Goal: Information Seeking & Learning: Learn about a topic

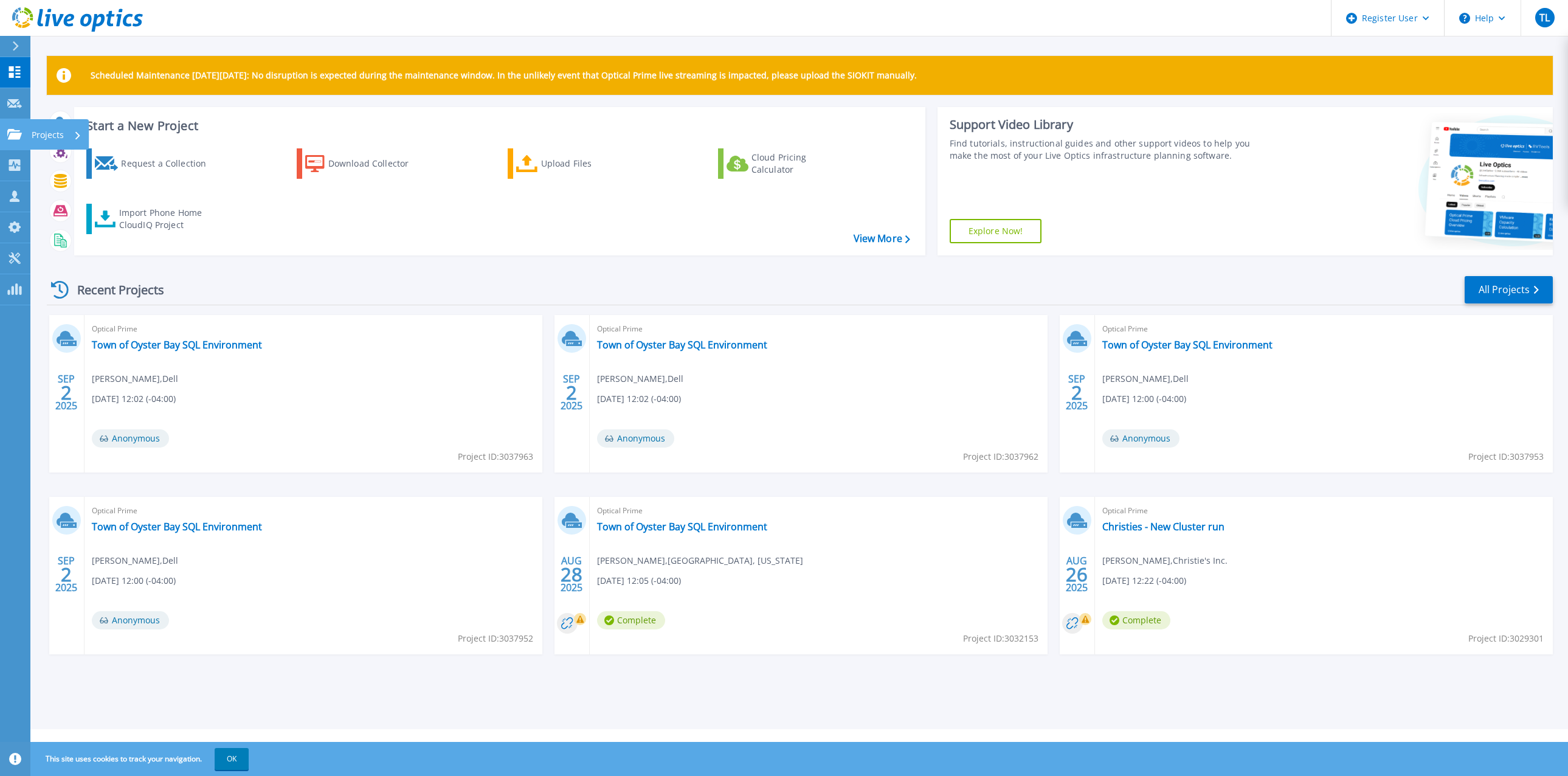
click at [15, 137] on icon at bounding box center [15, 134] width 15 height 10
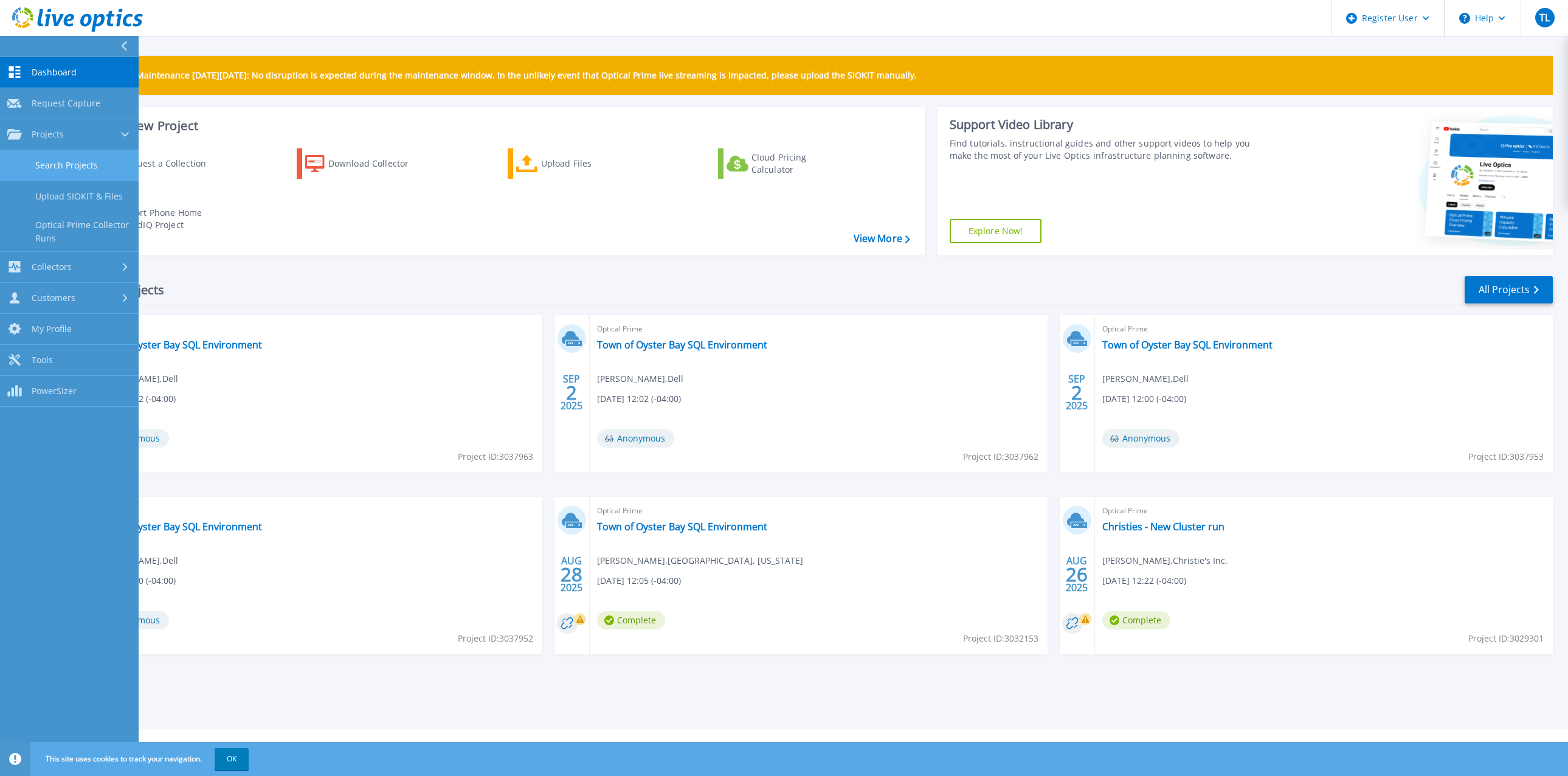
click at [88, 163] on link "Search Projects" at bounding box center [69, 165] width 138 height 31
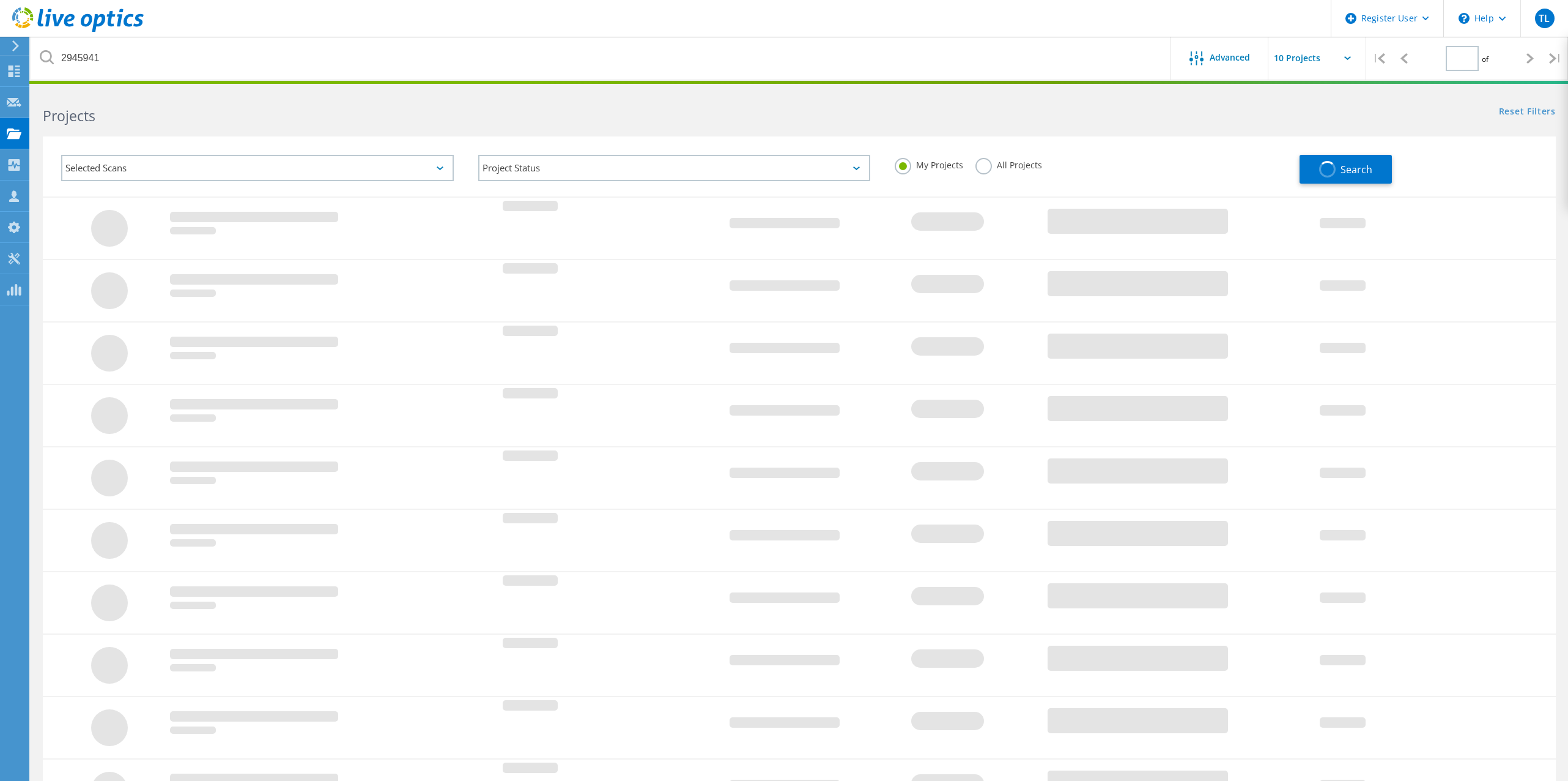
type input "1"
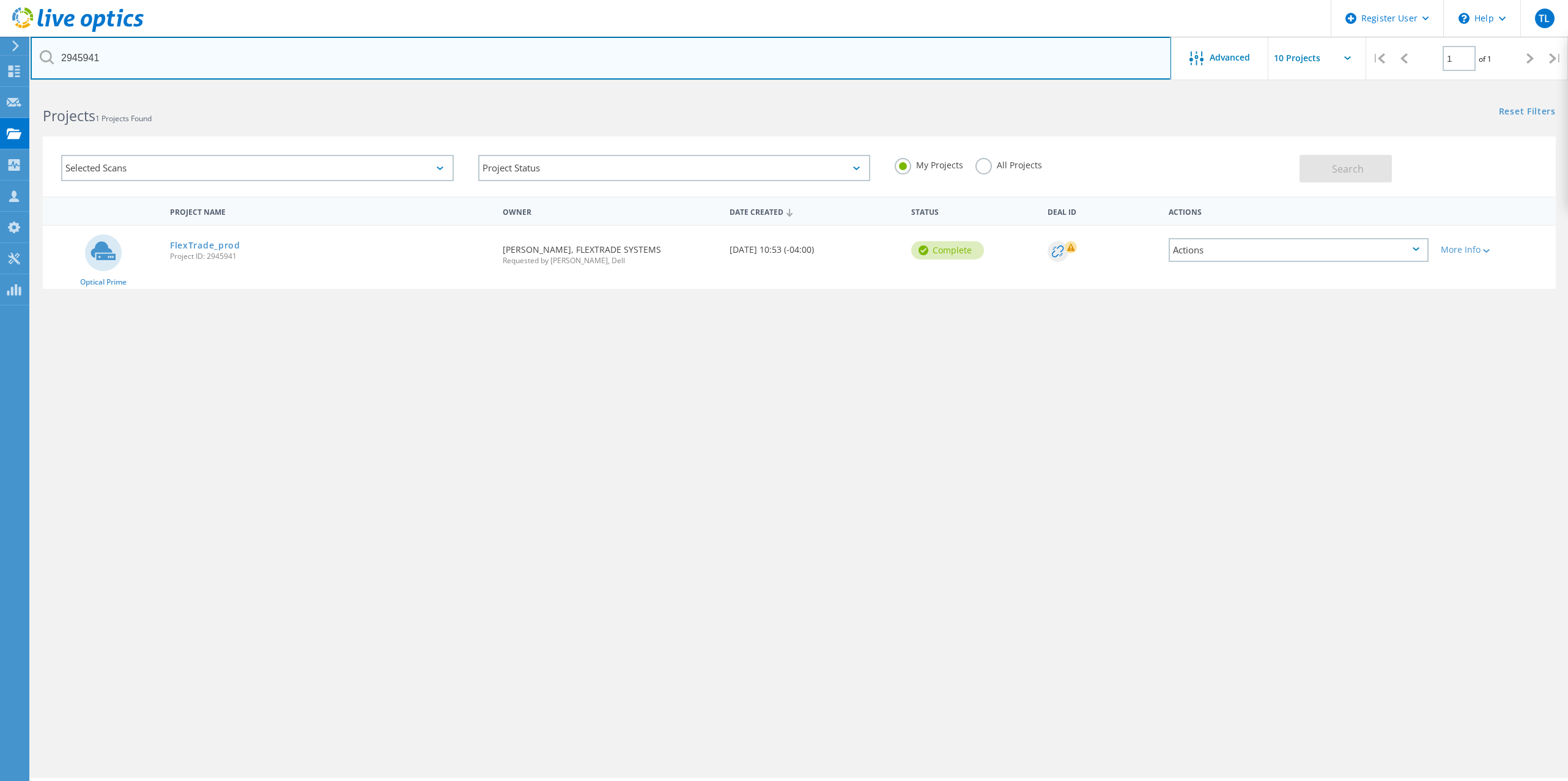
drag, startPoint x: 114, startPoint y: 59, endPoint x: -48, endPoint y: 63, distance: 162.0
click at [0, 63] on html "Register User \n Help Explore Helpful Articles Contact Support TL Dell User [PE…" at bounding box center [784, 407] width 1568 height 815
click at [355, 59] on input "text" at bounding box center [601, 58] width 1141 height 43
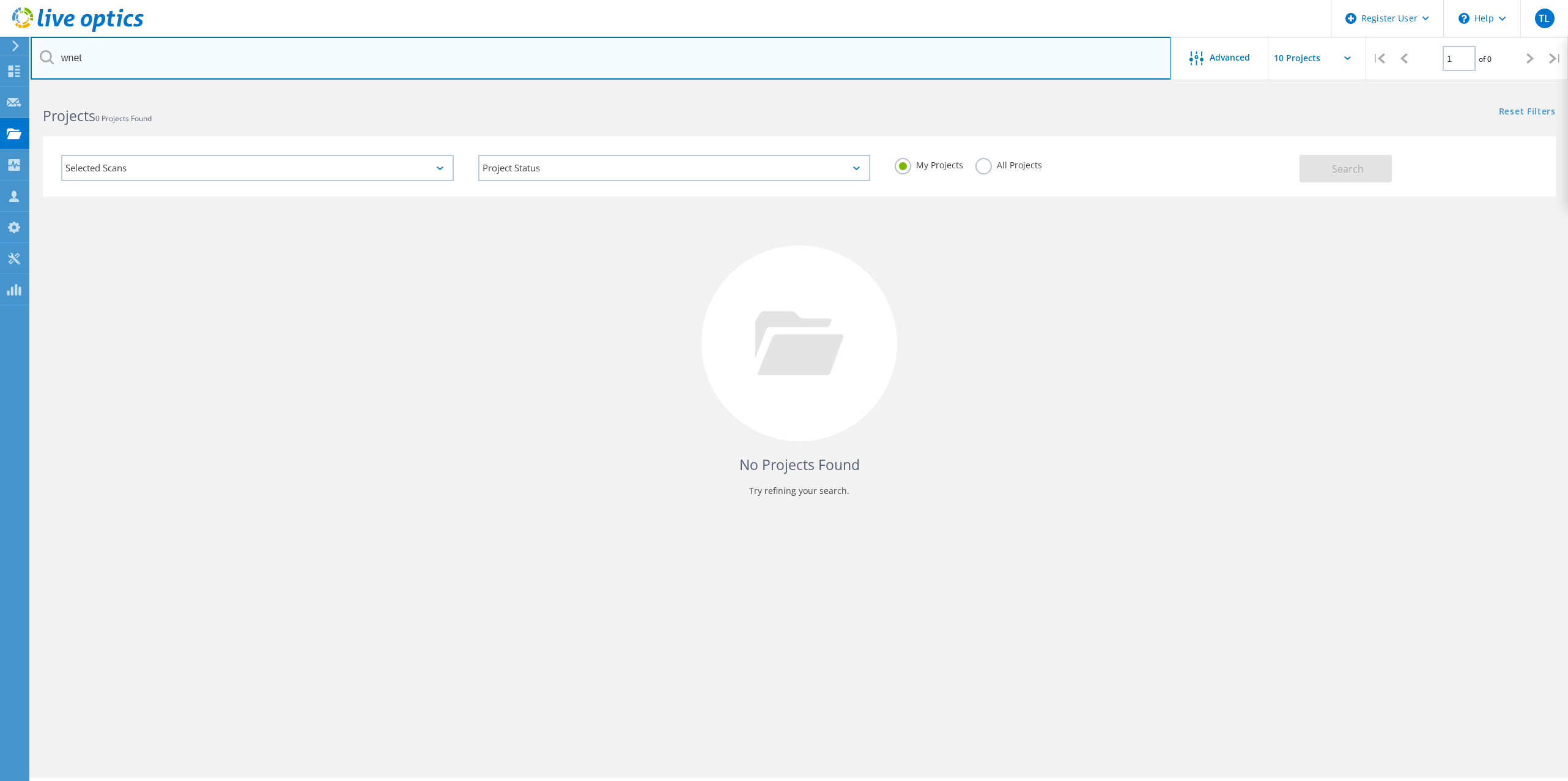
drag, startPoint x: 102, startPoint y: 56, endPoint x: -60, endPoint y: 58, distance: 162.0
click at [0, 58] on html "Register User \n Help Explore Helpful Articles Contact Support TL Dell User [PE…" at bounding box center [784, 407] width 1568 height 815
type input "nettech"
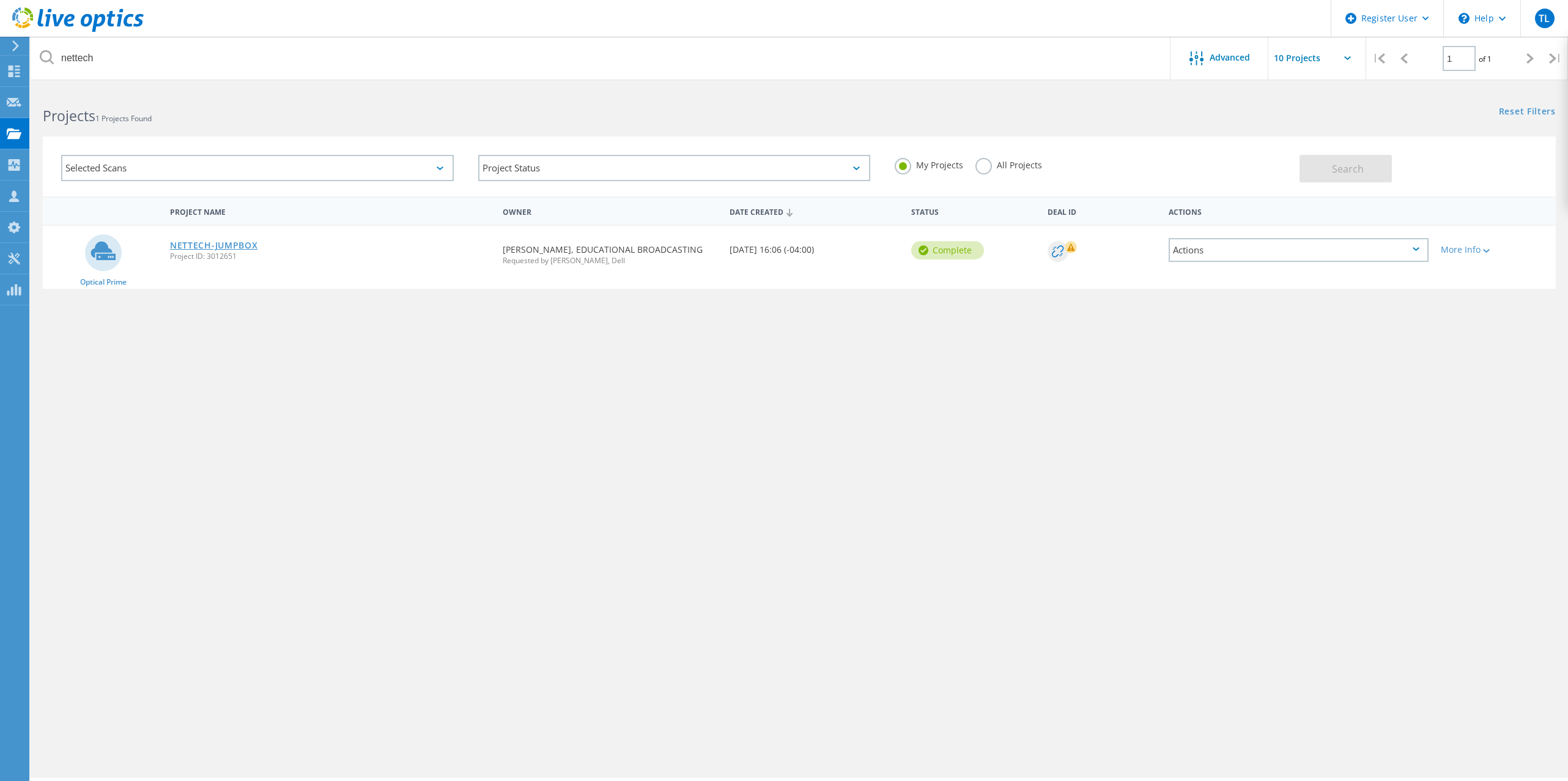
click at [231, 246] on link "NETTECH-JUMPBOX" at bounding box center [214, 246] width 88 height 9
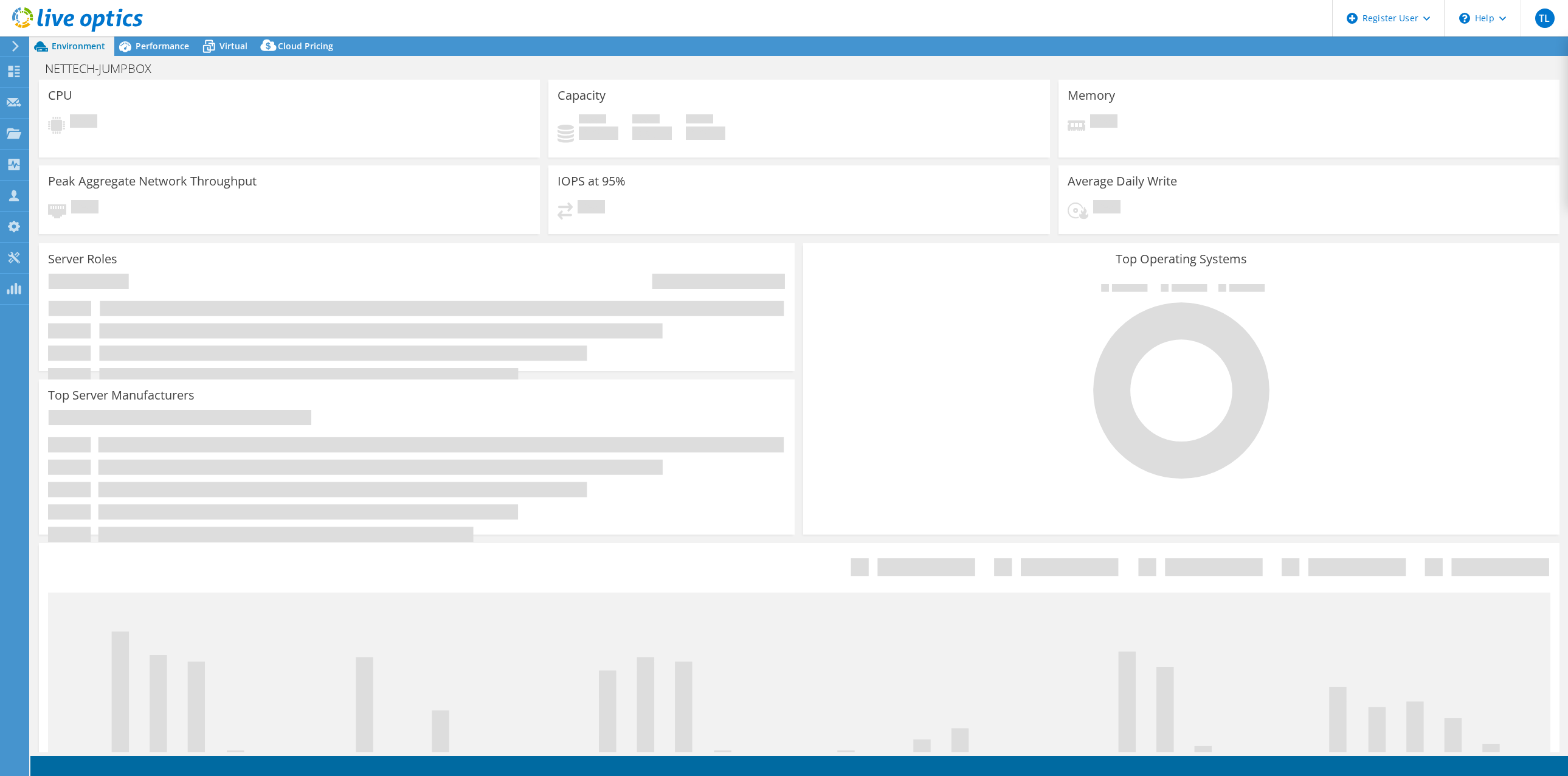
select select "USD"
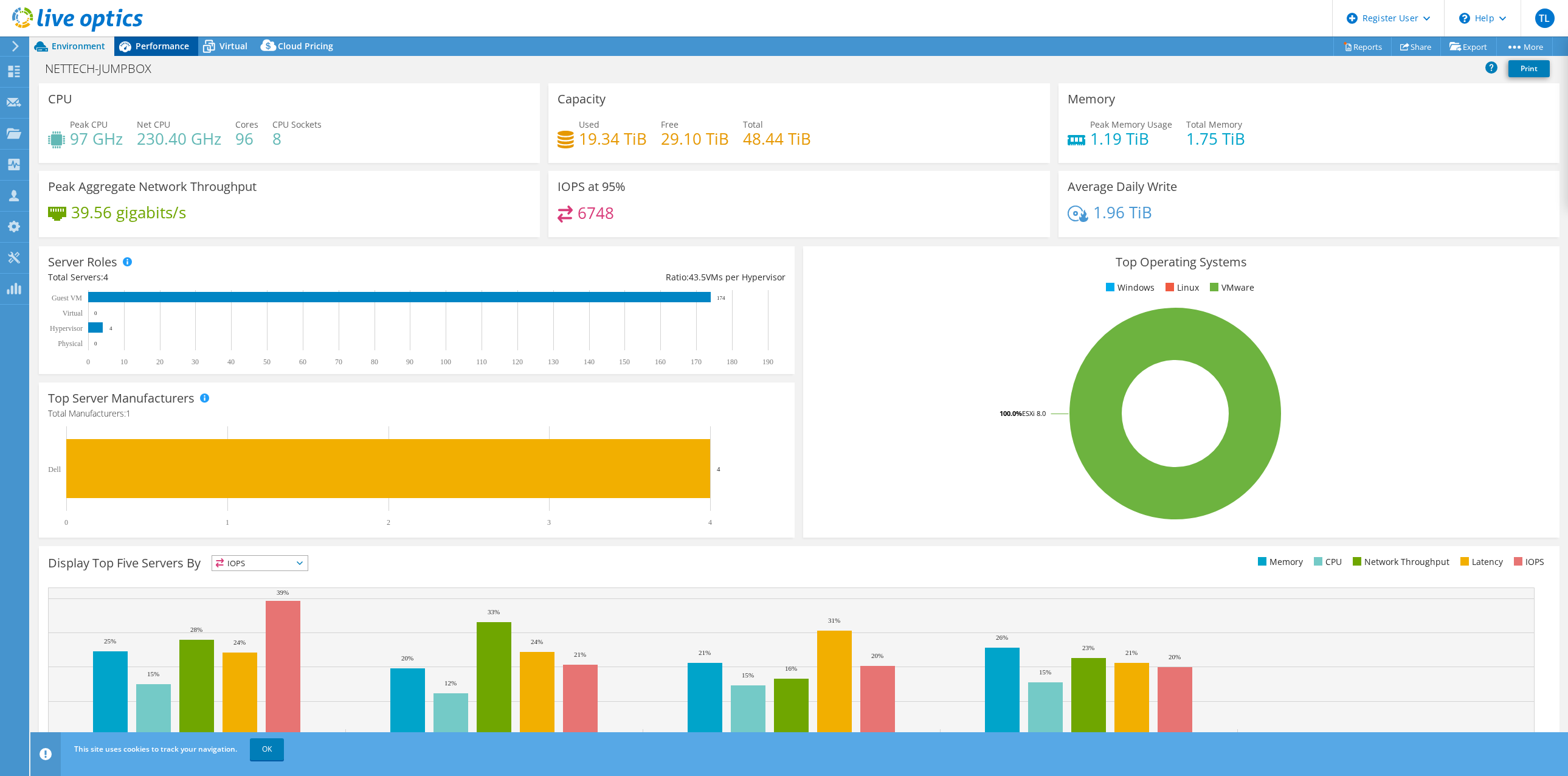
click at [166, 41] on span "Performance" at bounding box center [162, 46] width 54 height 12
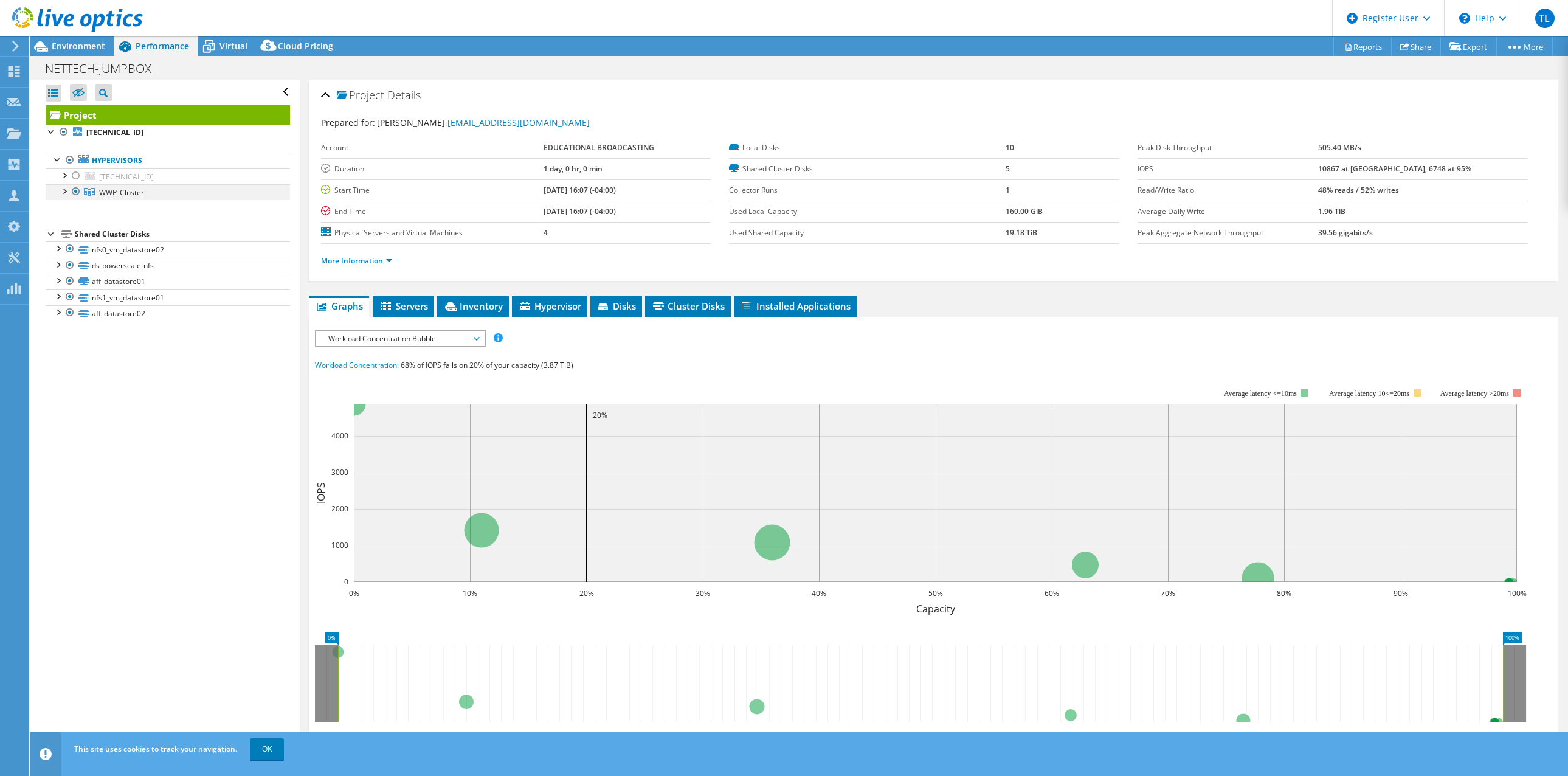
click at [64, 187] on div at bounding box center [64, 190] width 12 height 12
click at [84, 44] on span "Environment" at bounding box center [79, 46] width 54 height 12
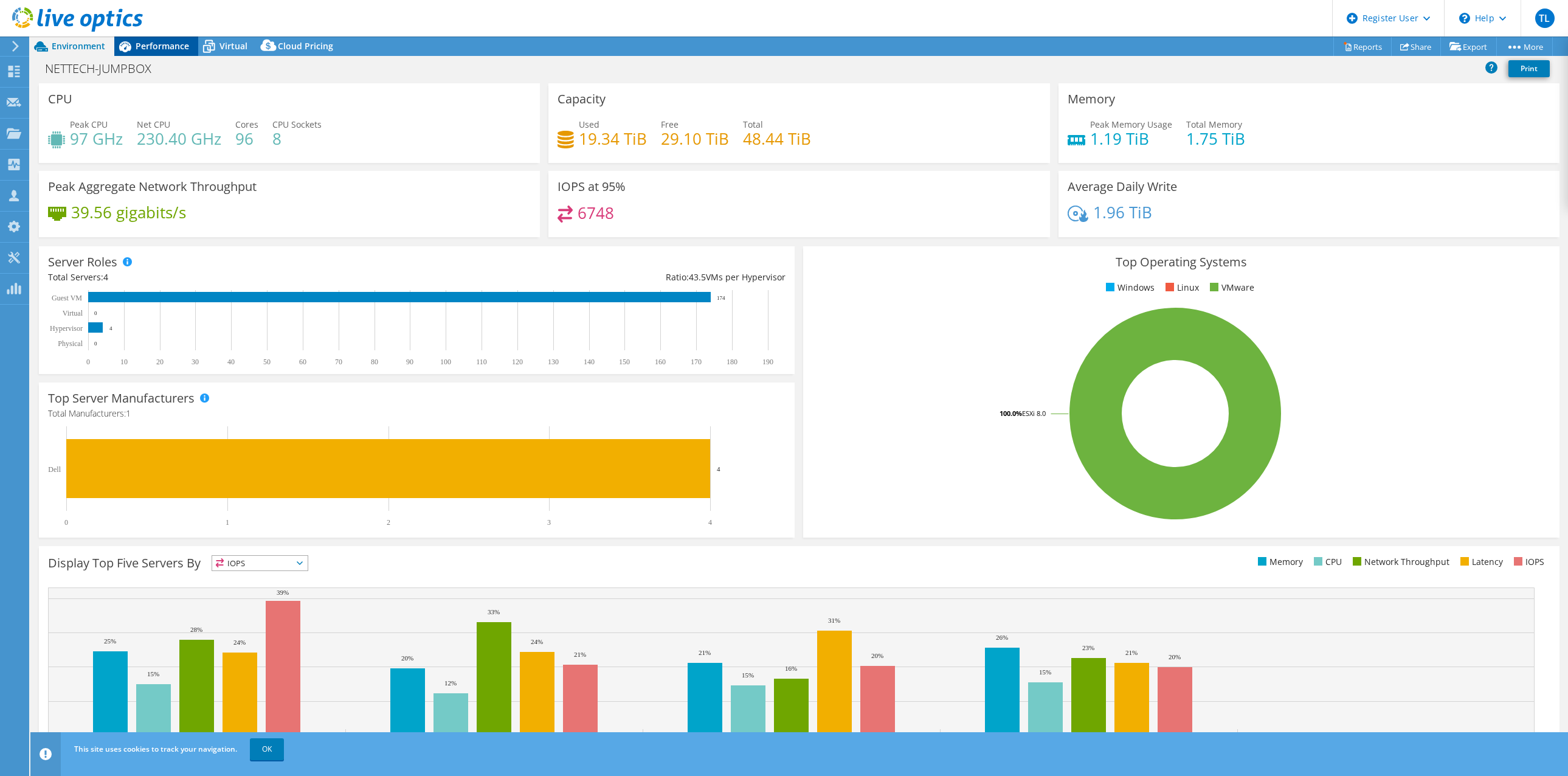
click at [164, 45] on span "Performance" at bounding box center [162, 46] width 54 height 12
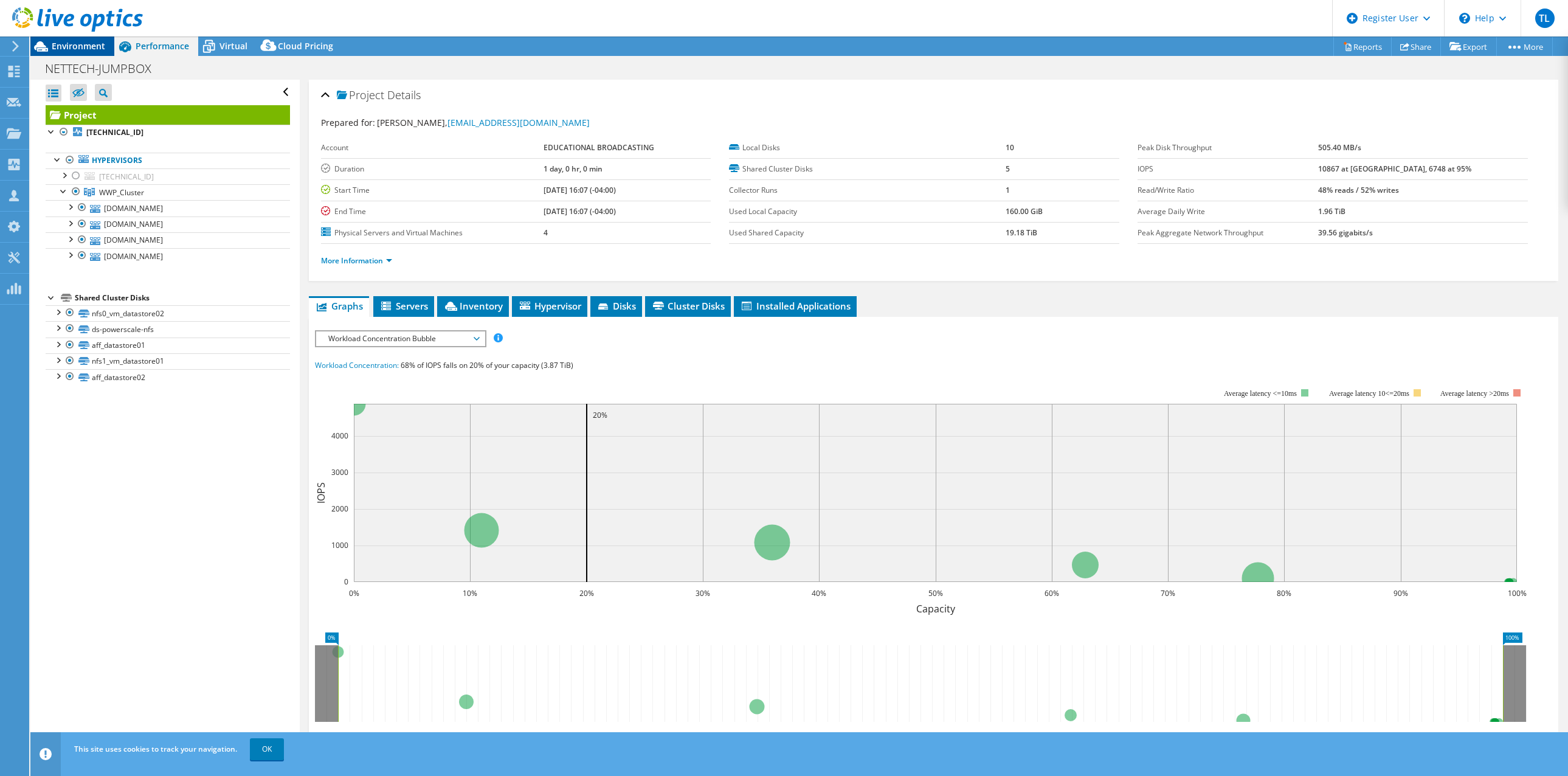
click at [85, 46] on span "Environment" at bounding box center [79, 46] width 54 height 12
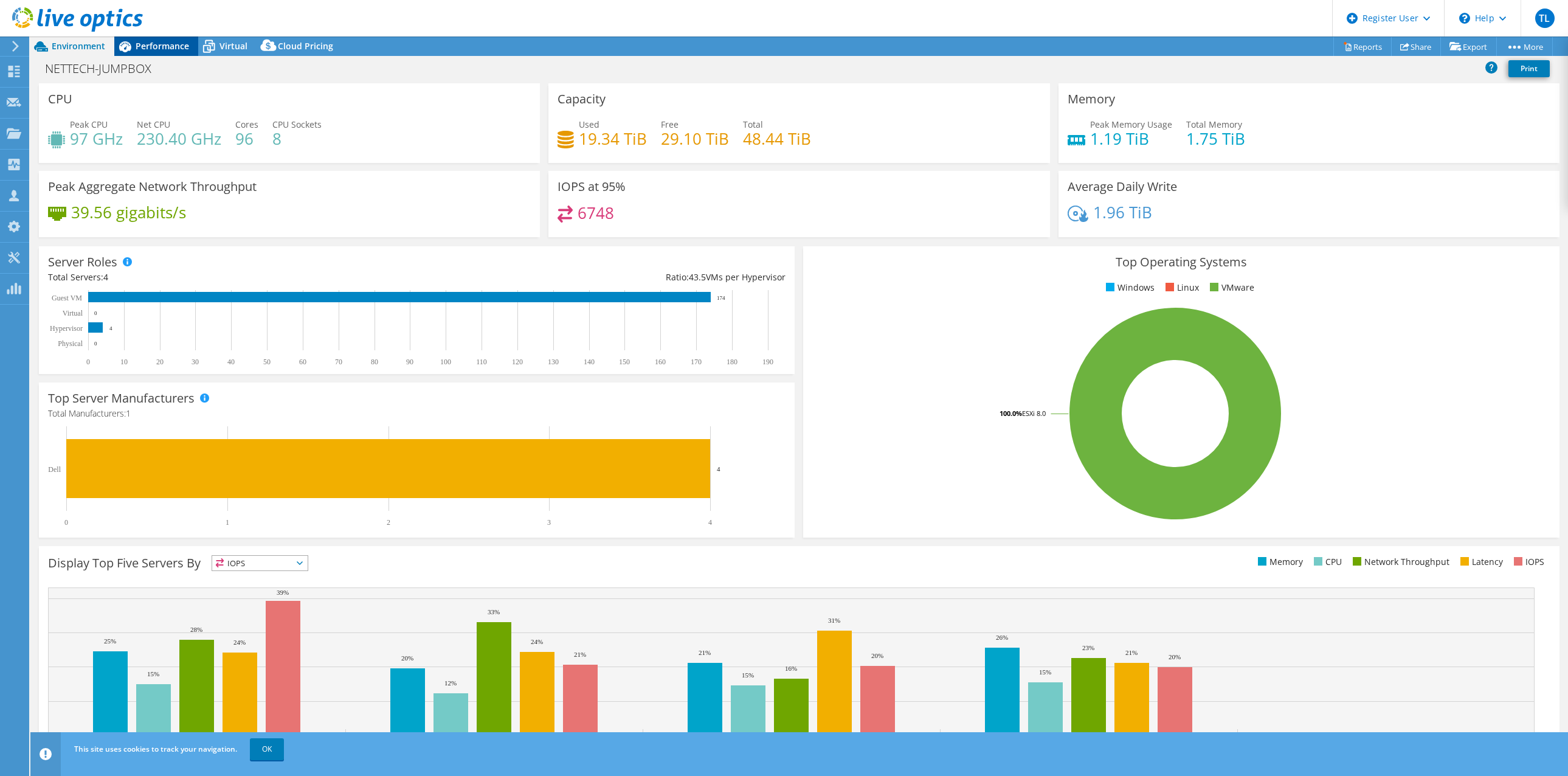
click at [167, 43] on span "Performance" at bounding box center [162, 46] width 54 height 12
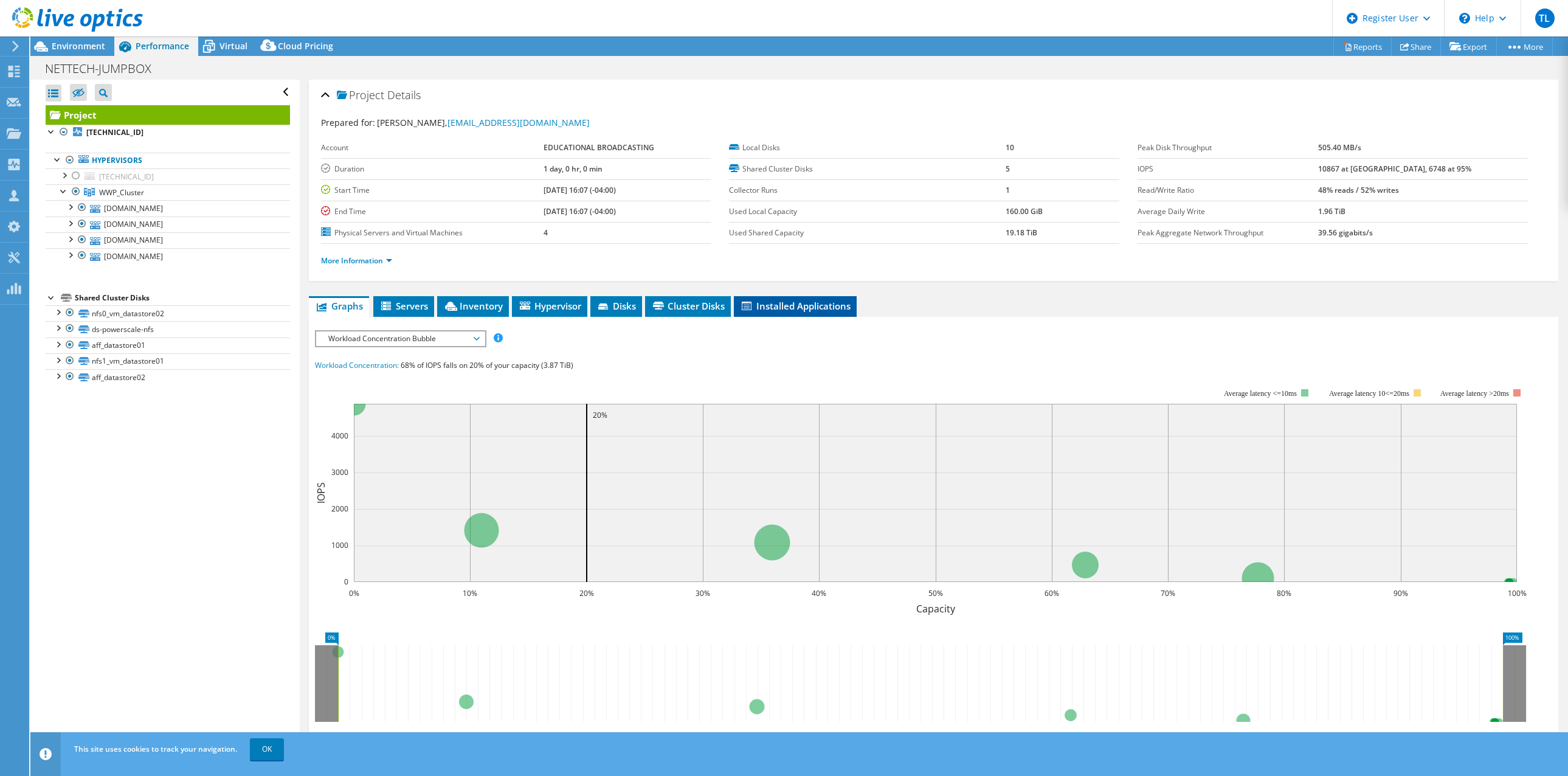
click at [814, 304] on span "Installed Applications" at bounding box center [795, 306] width 110 height 12
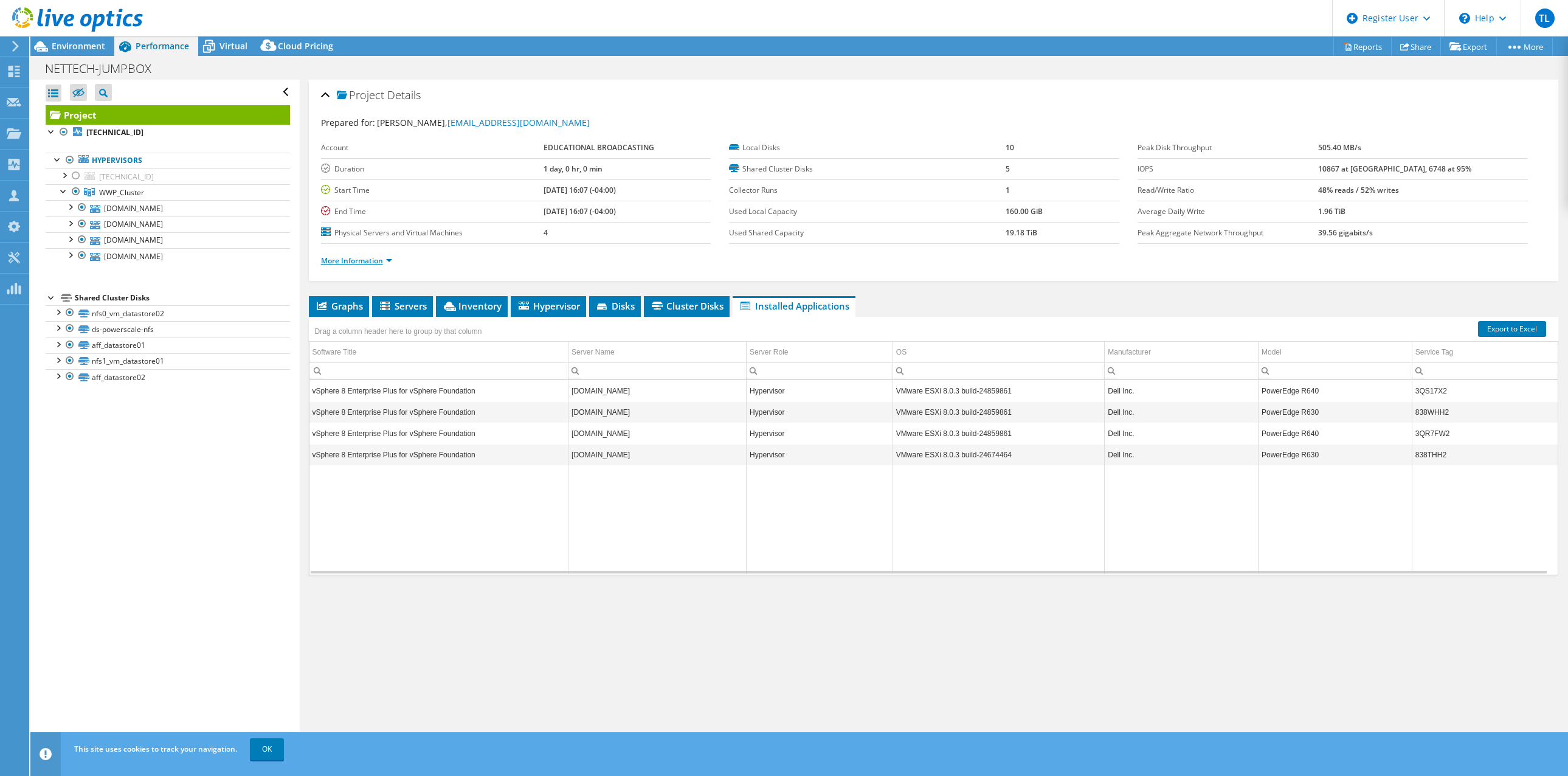
click at [360, 258] on link "More Information" at bounding box center [356, 260] width 71 height 10
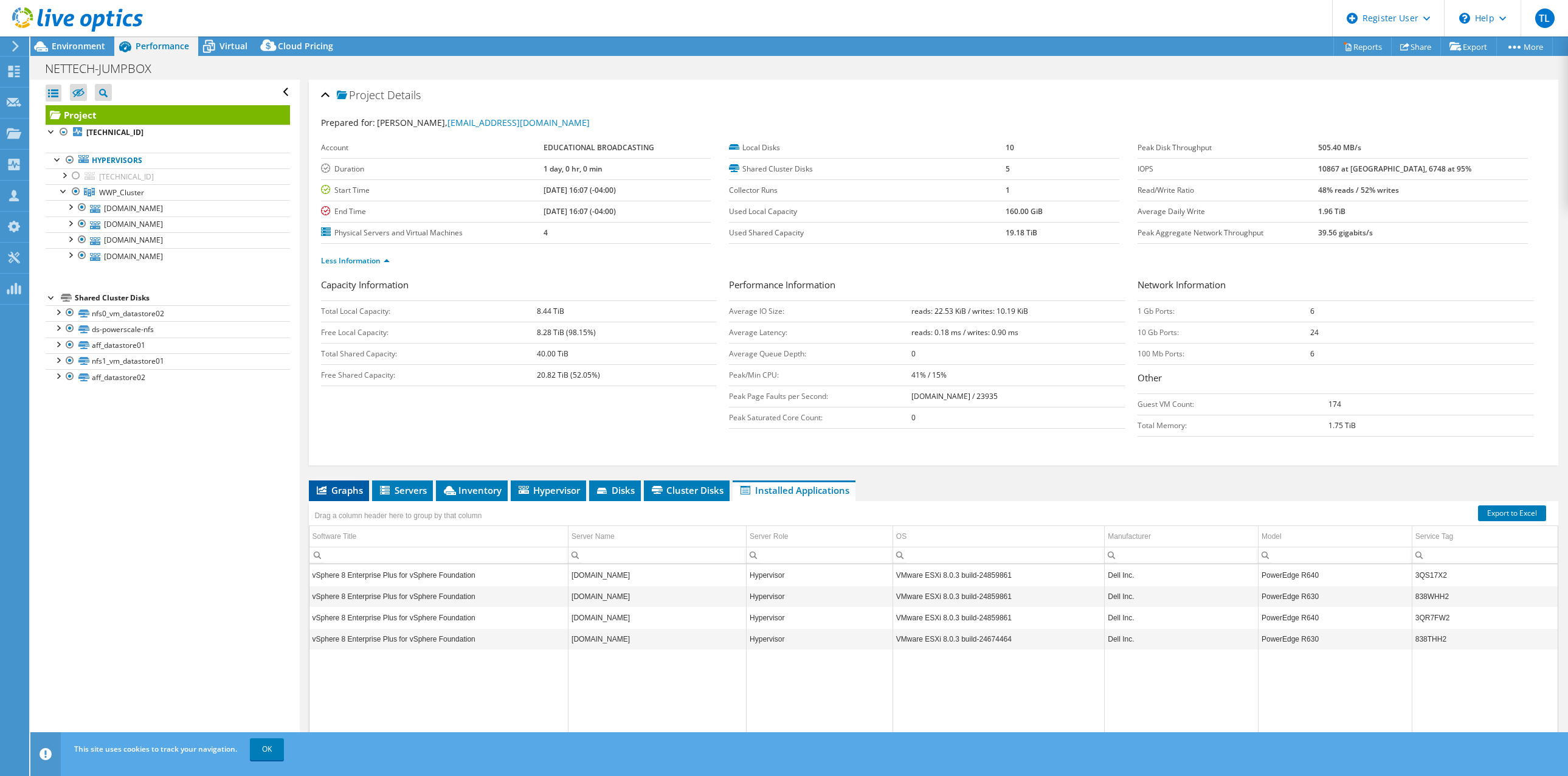
click at [352, 486] on span "Graphs" at bounding box center [339, 490] width 48 height 12
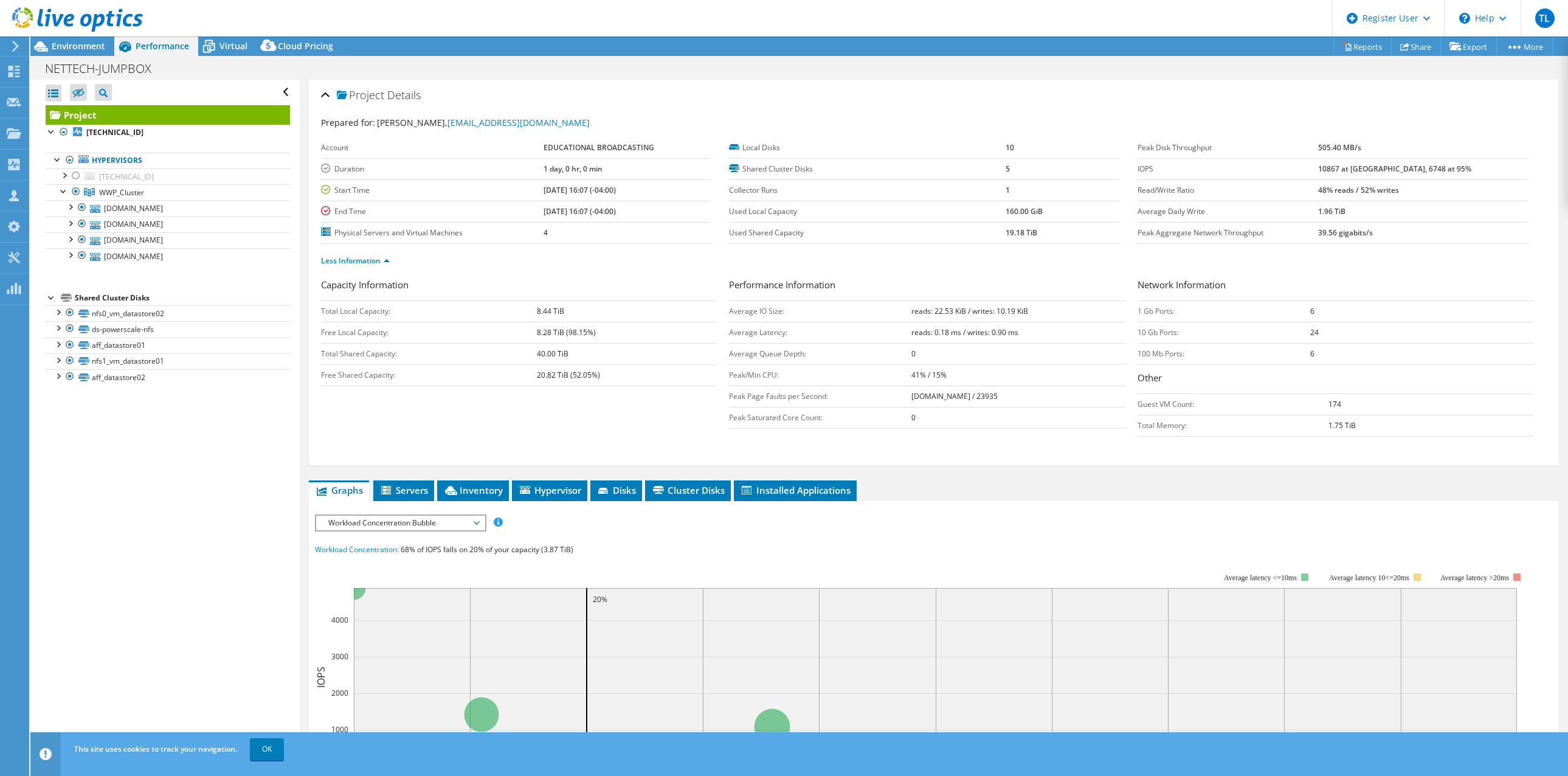
scroll to position [121, 0]
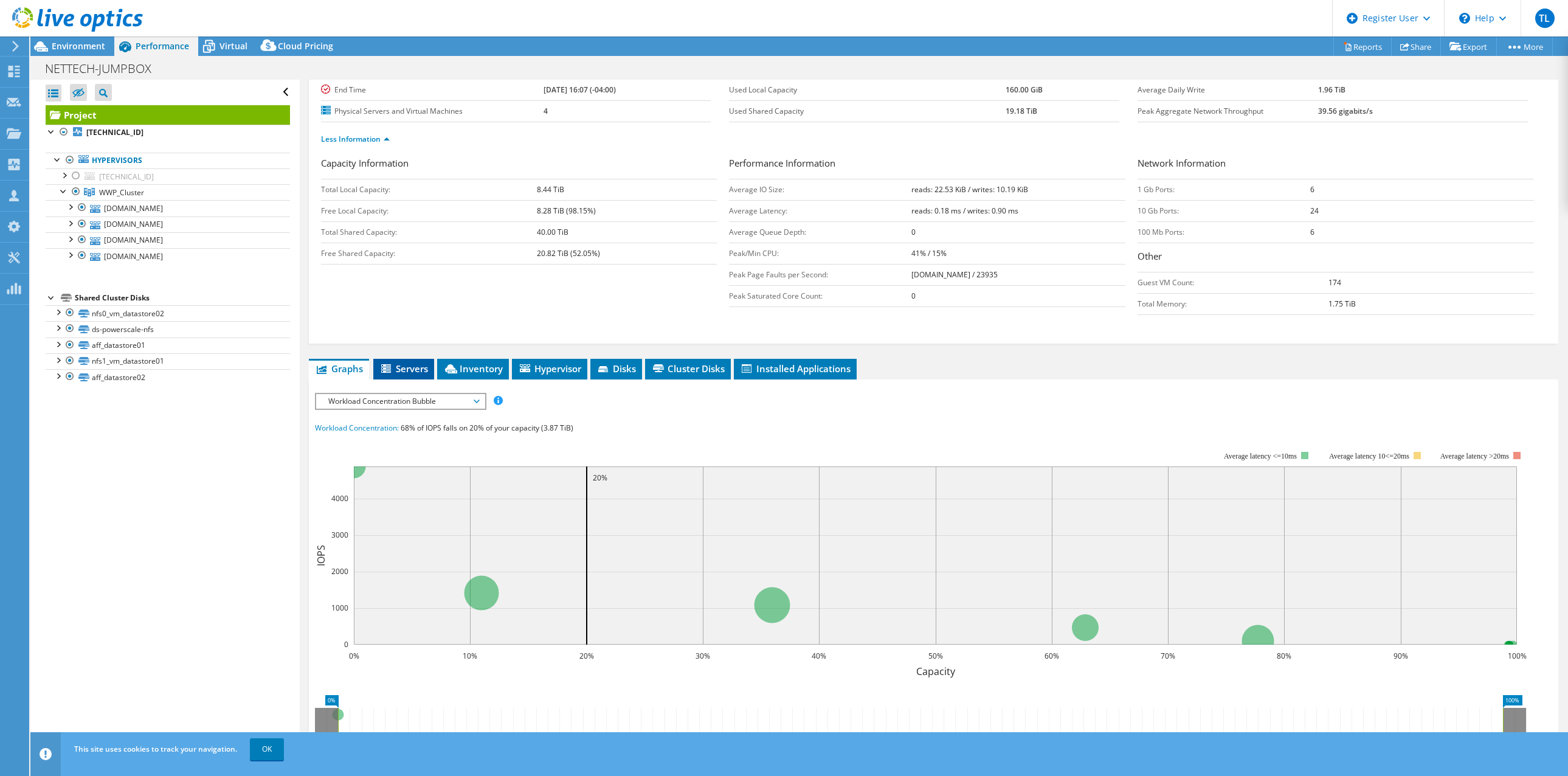
click at [420, 368] on span "Servers" at bounding box center [404, 368] width 49 height 12
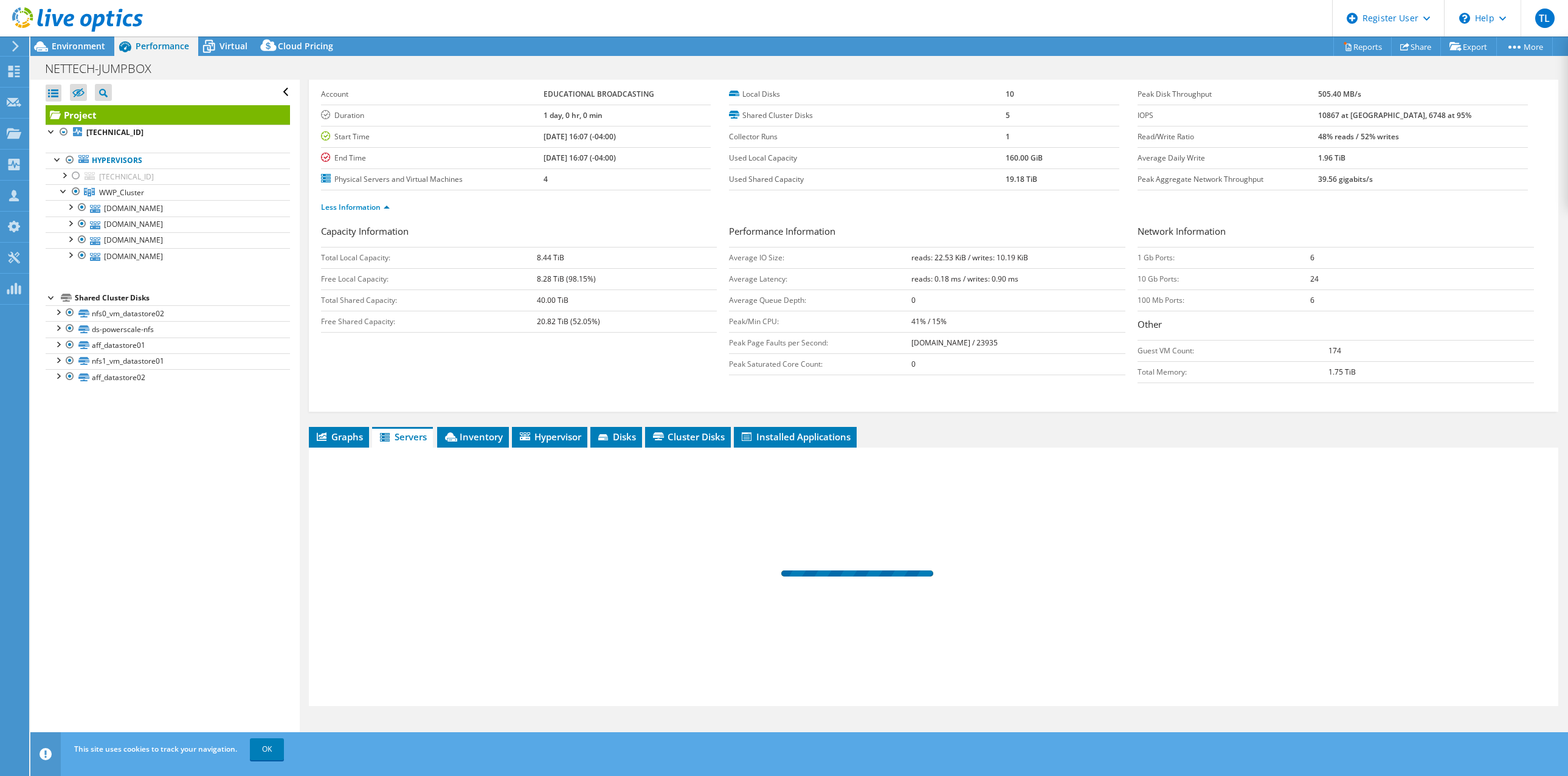
scroll to position [54, 0]
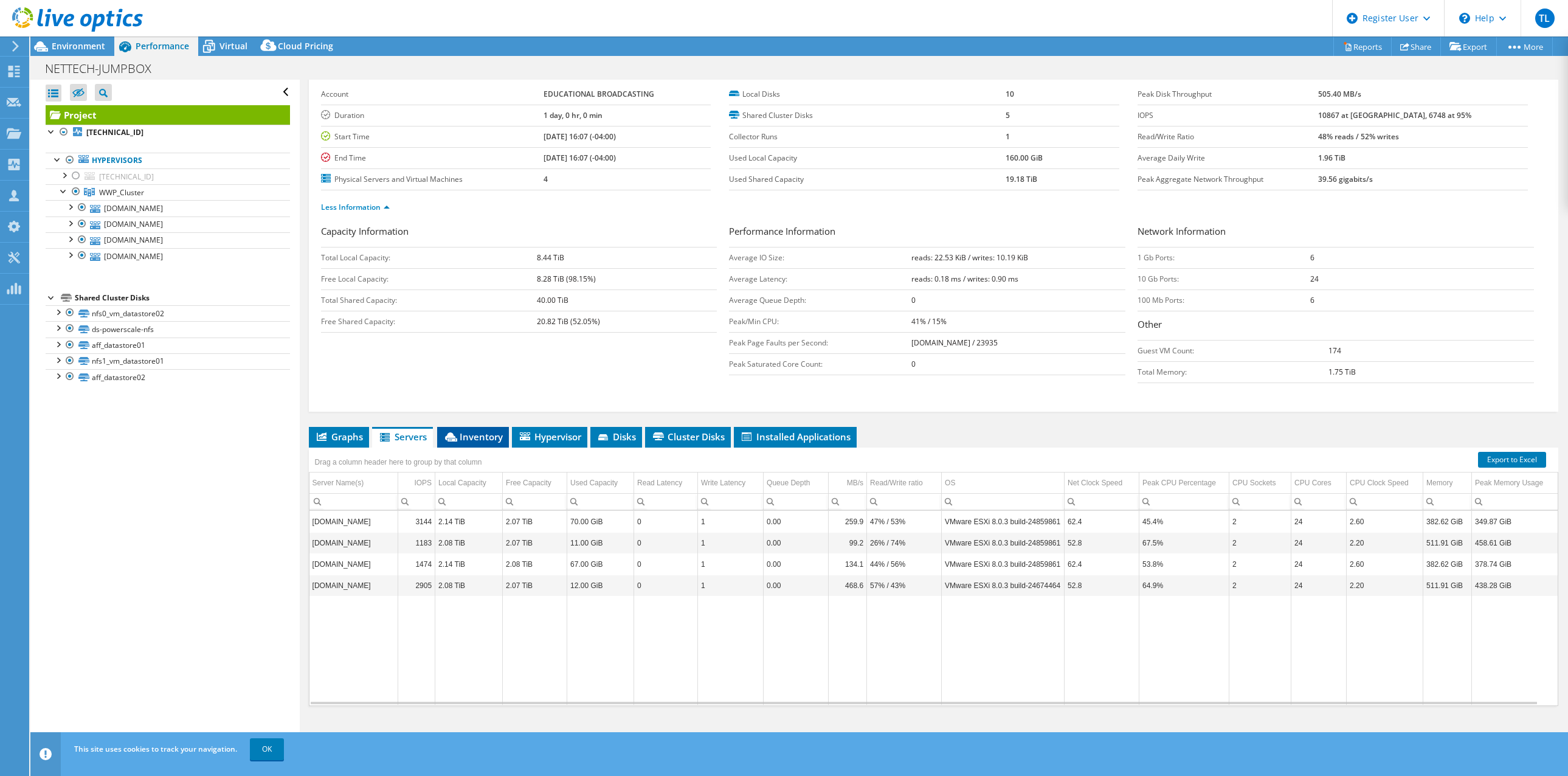
click at [474, 433] on span "Inventory" at bounding box center [473, 437] width 60 height 12
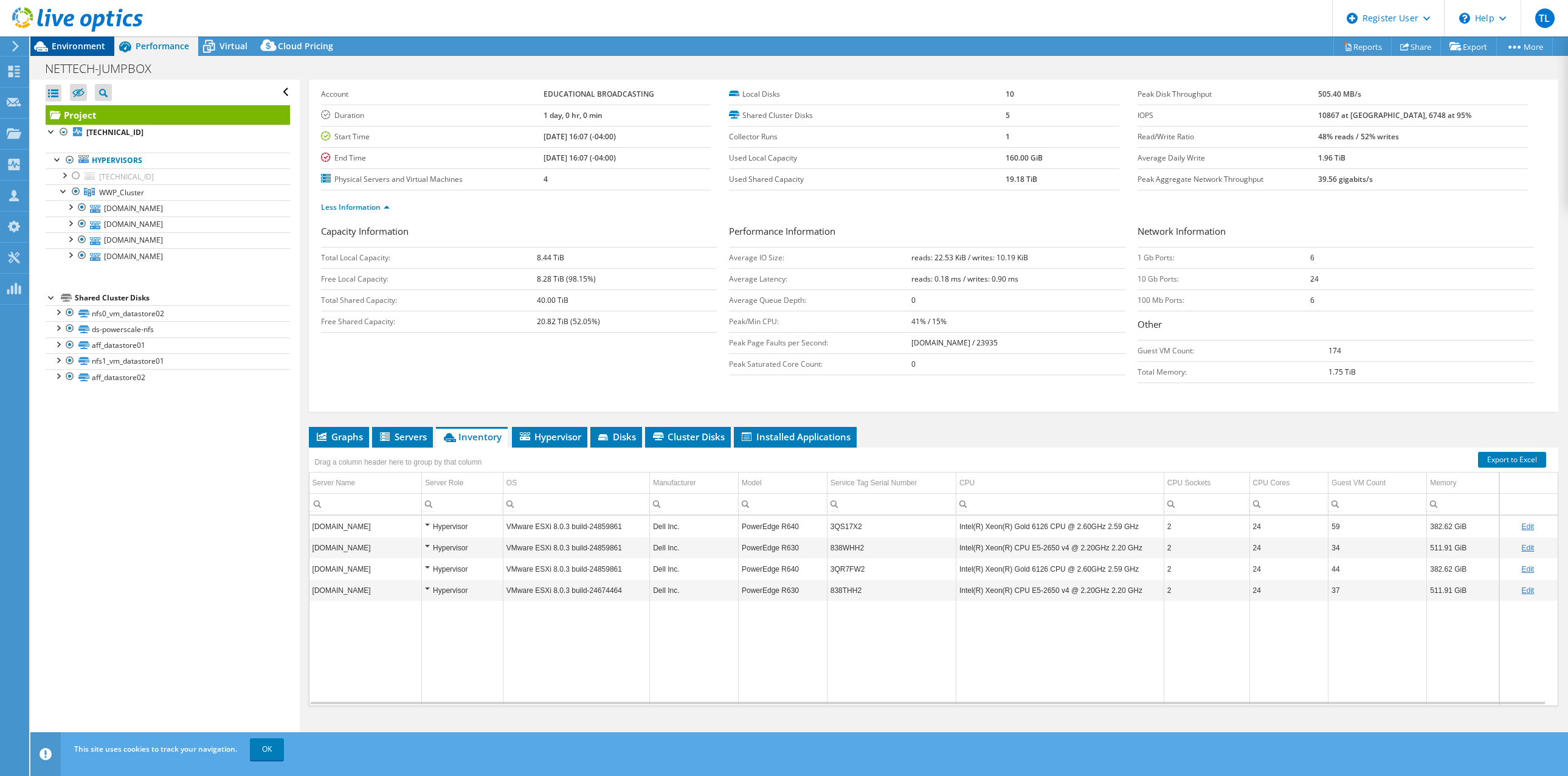
click at [58, 41] on span "Environment" at bounding box center [79, 46] width 54 height 12
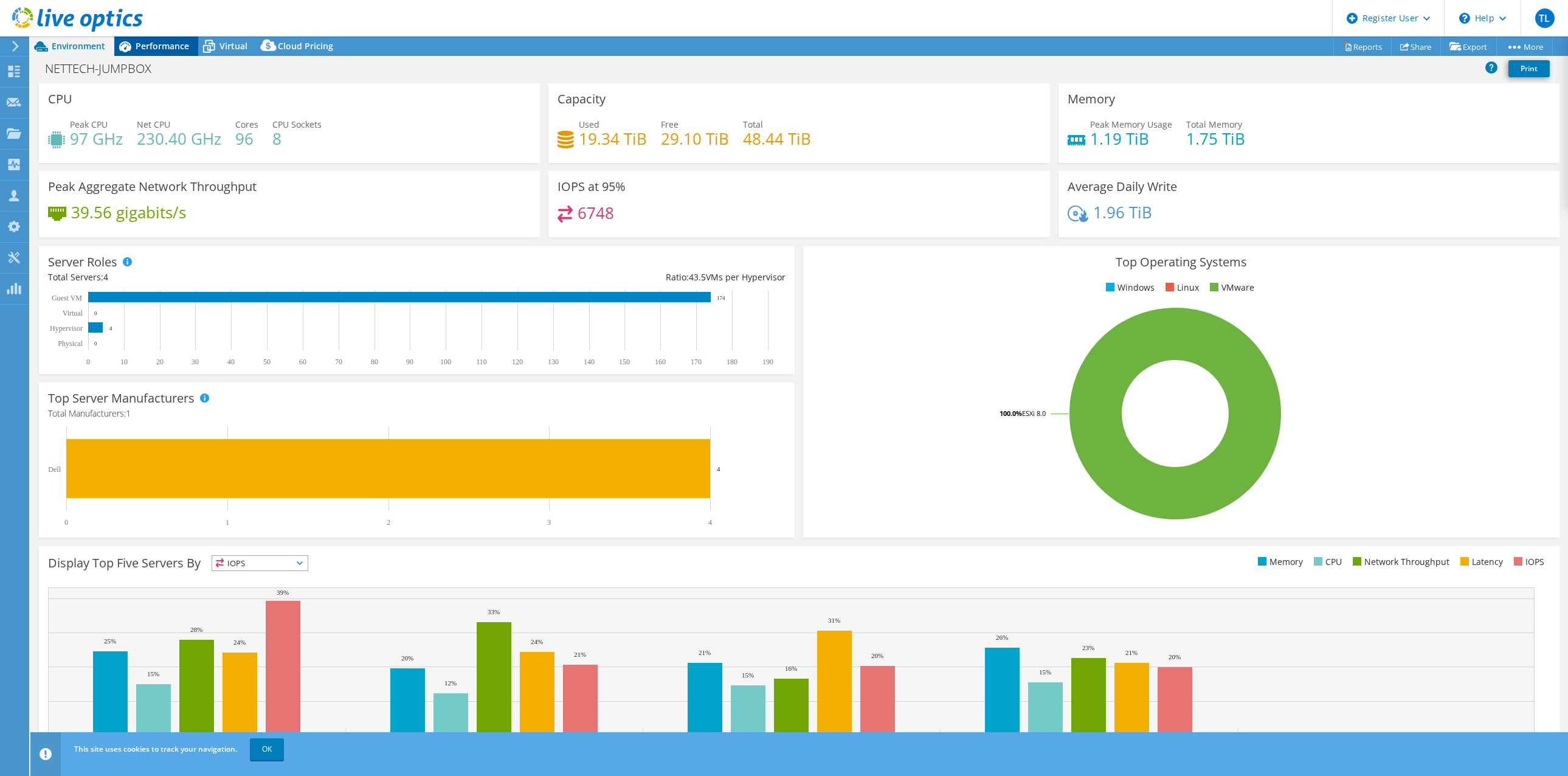
click at [170, 43] on span "Performance" at bounding box center [162, 46] width 54 height 12
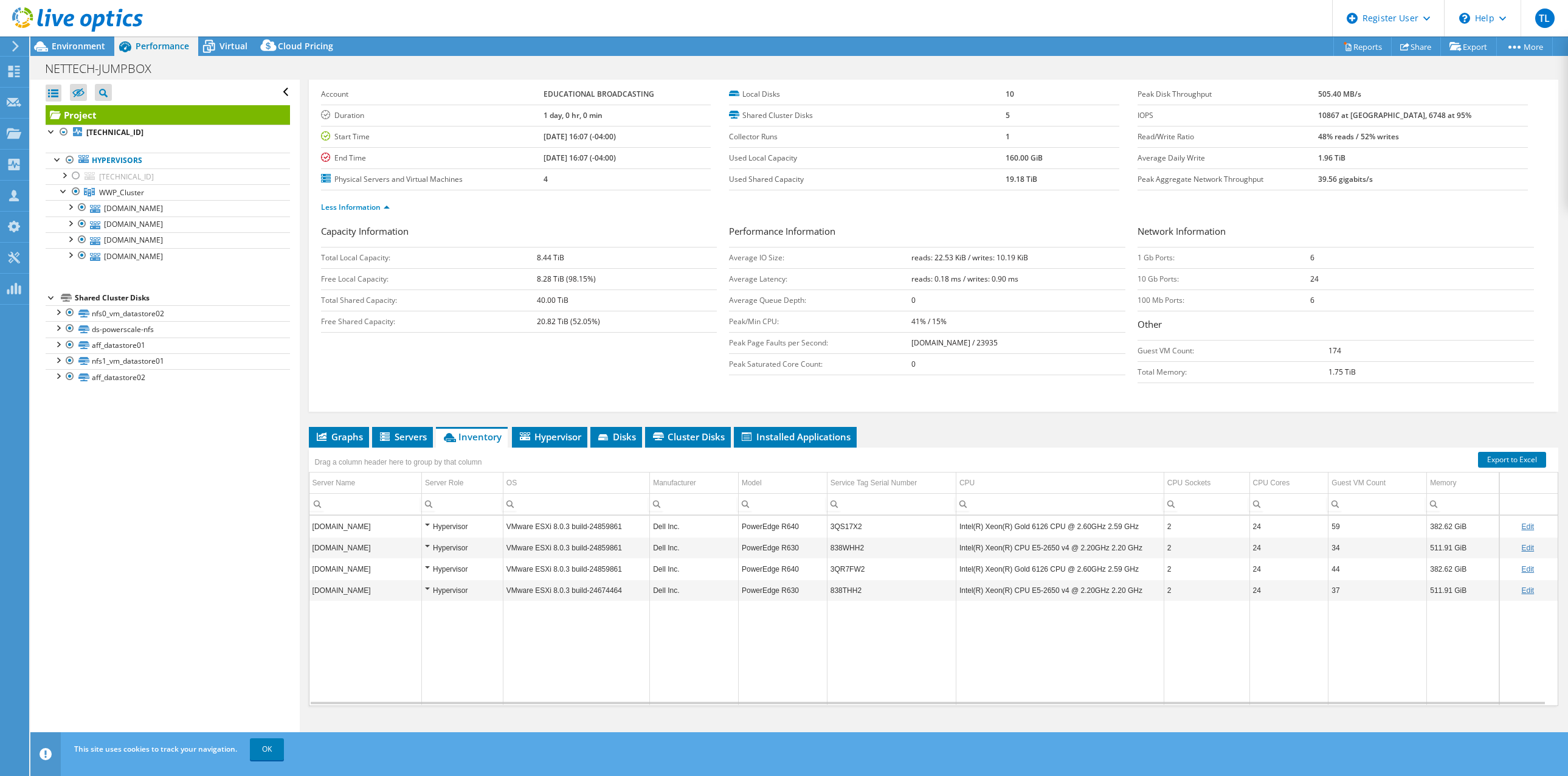
click at [344, 436] on span "Graphs" at bounding box center [339, 437] width 48 height 12
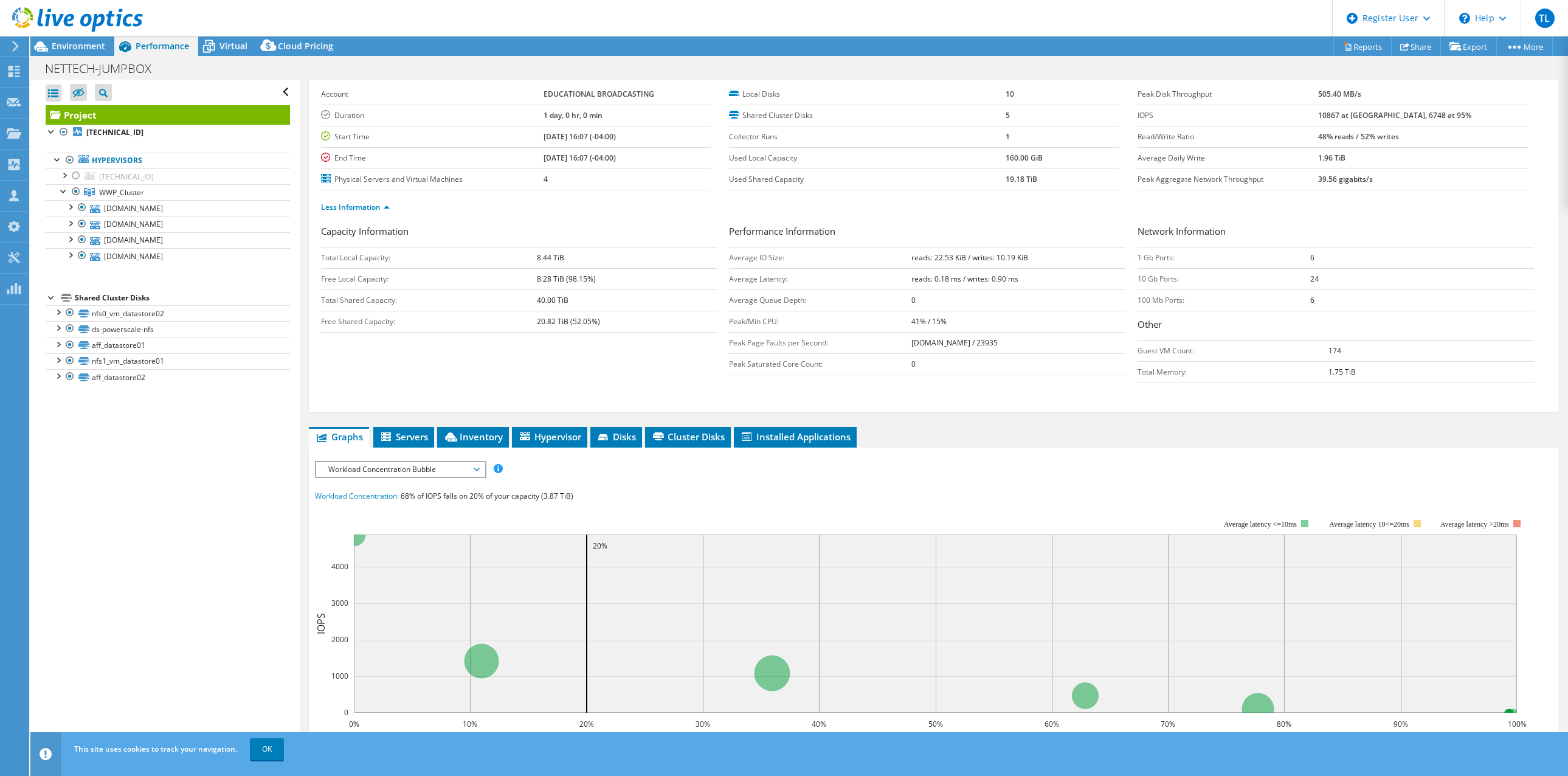
scroll to position [121, 0]
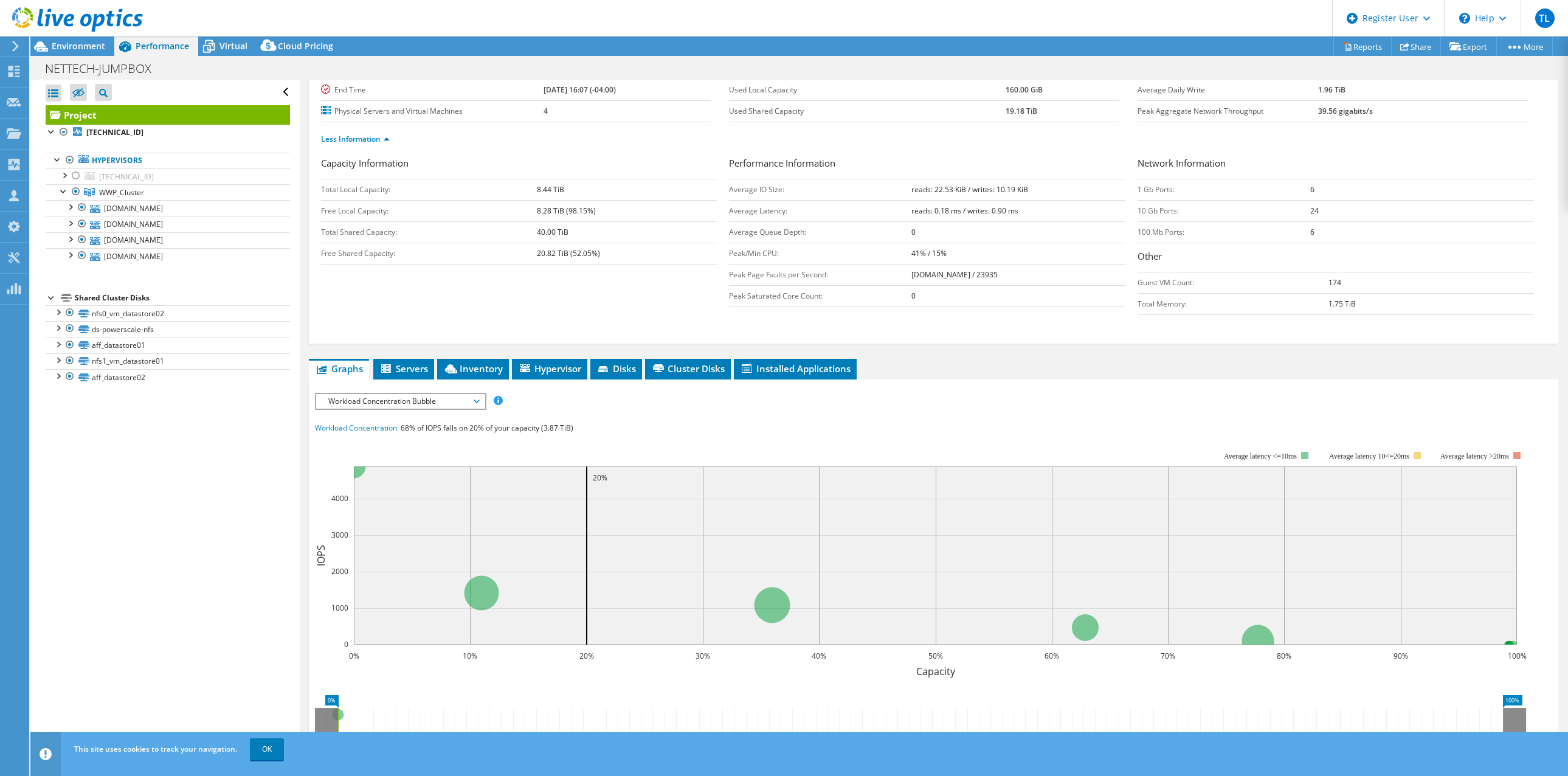
click at [477, 401] on span "Workload Concentration Bubble" at bounding box center [400, 401] width 156 height 15
click at [418, 545] on li "All" at bounding box center [400, 547] width 168 height 15
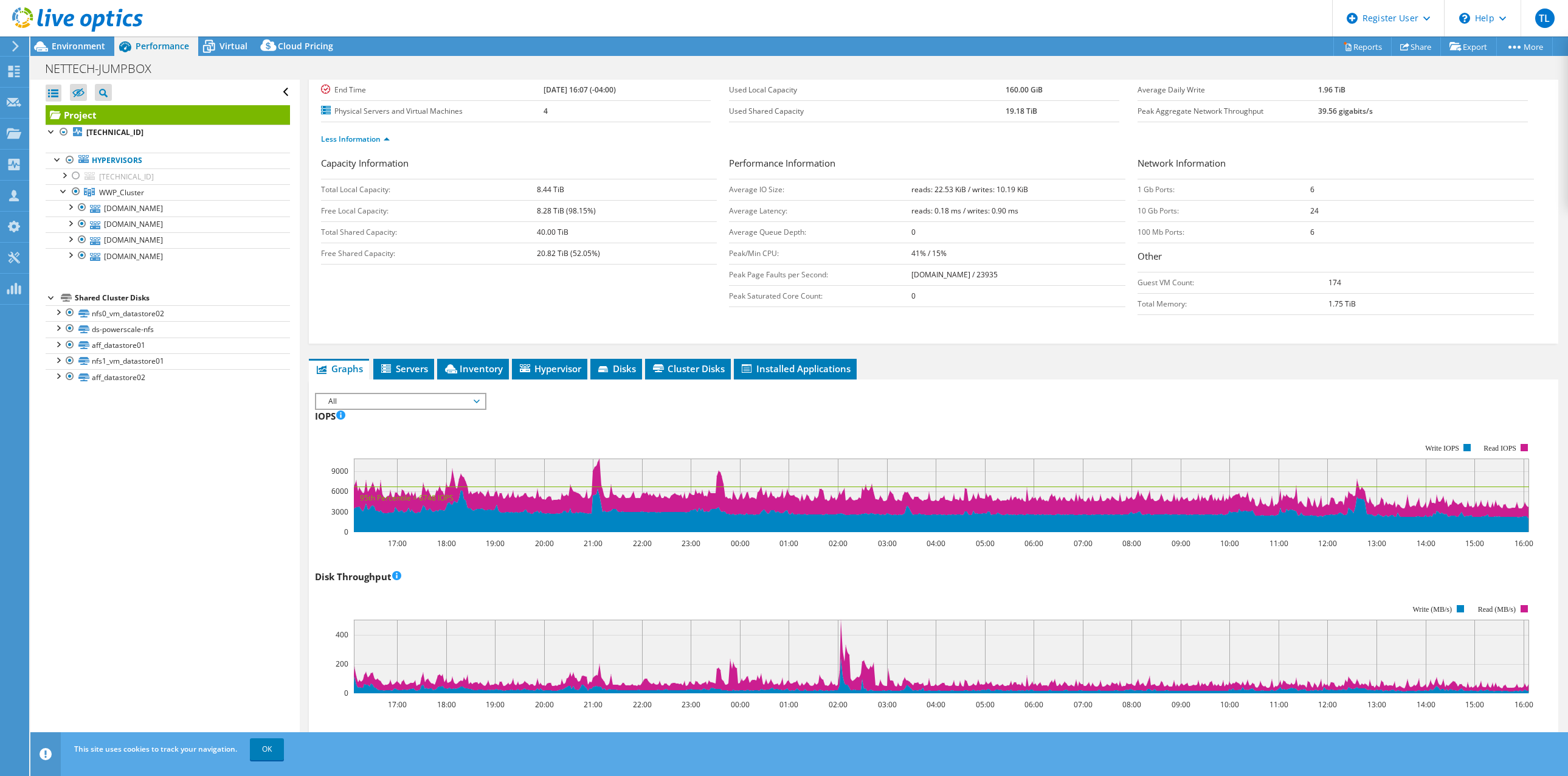
scroll to position [0, 0]
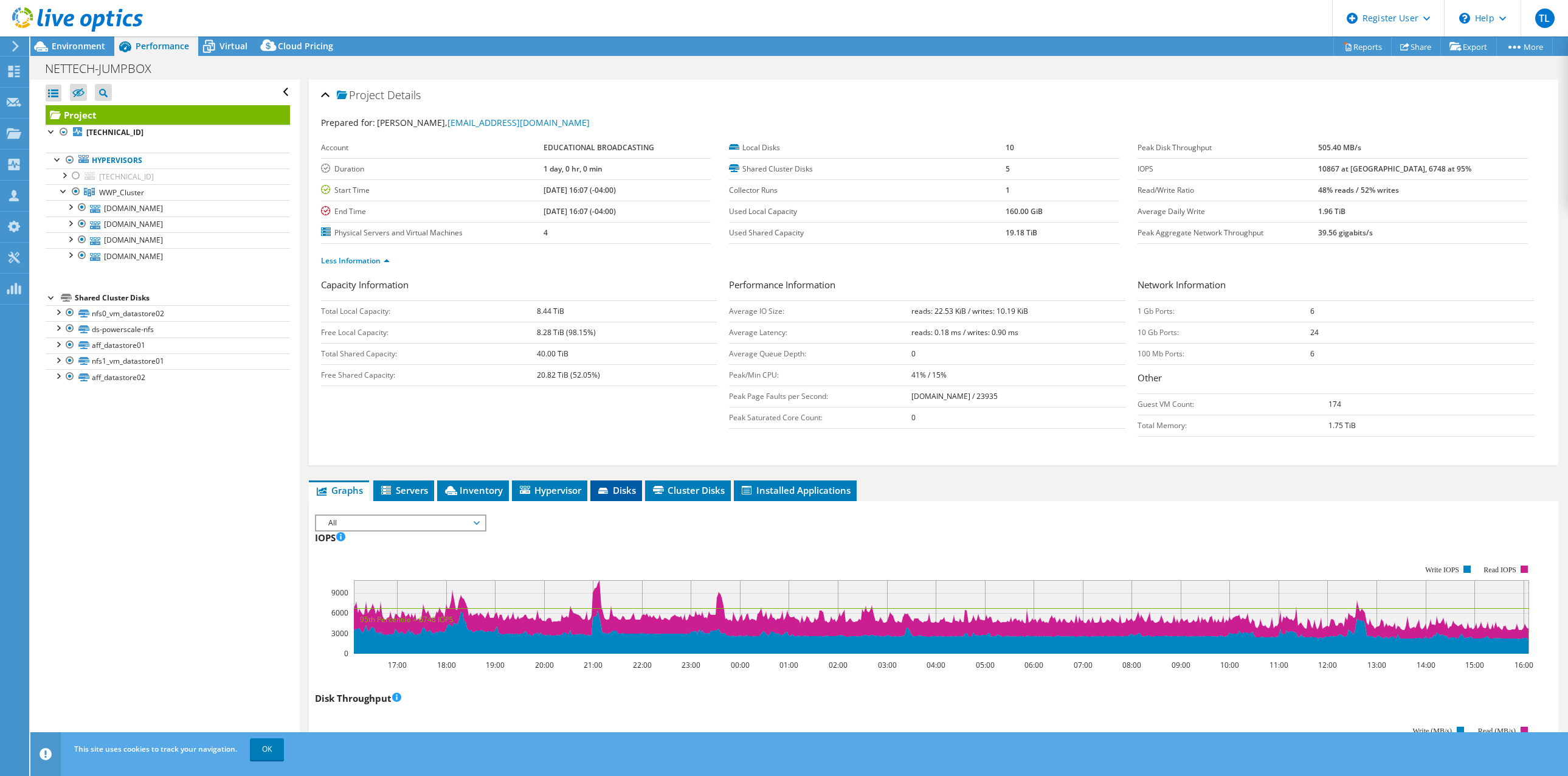
click at [626, 488] on span "Disks" at bounding box center [616, 490] width 40 height 12
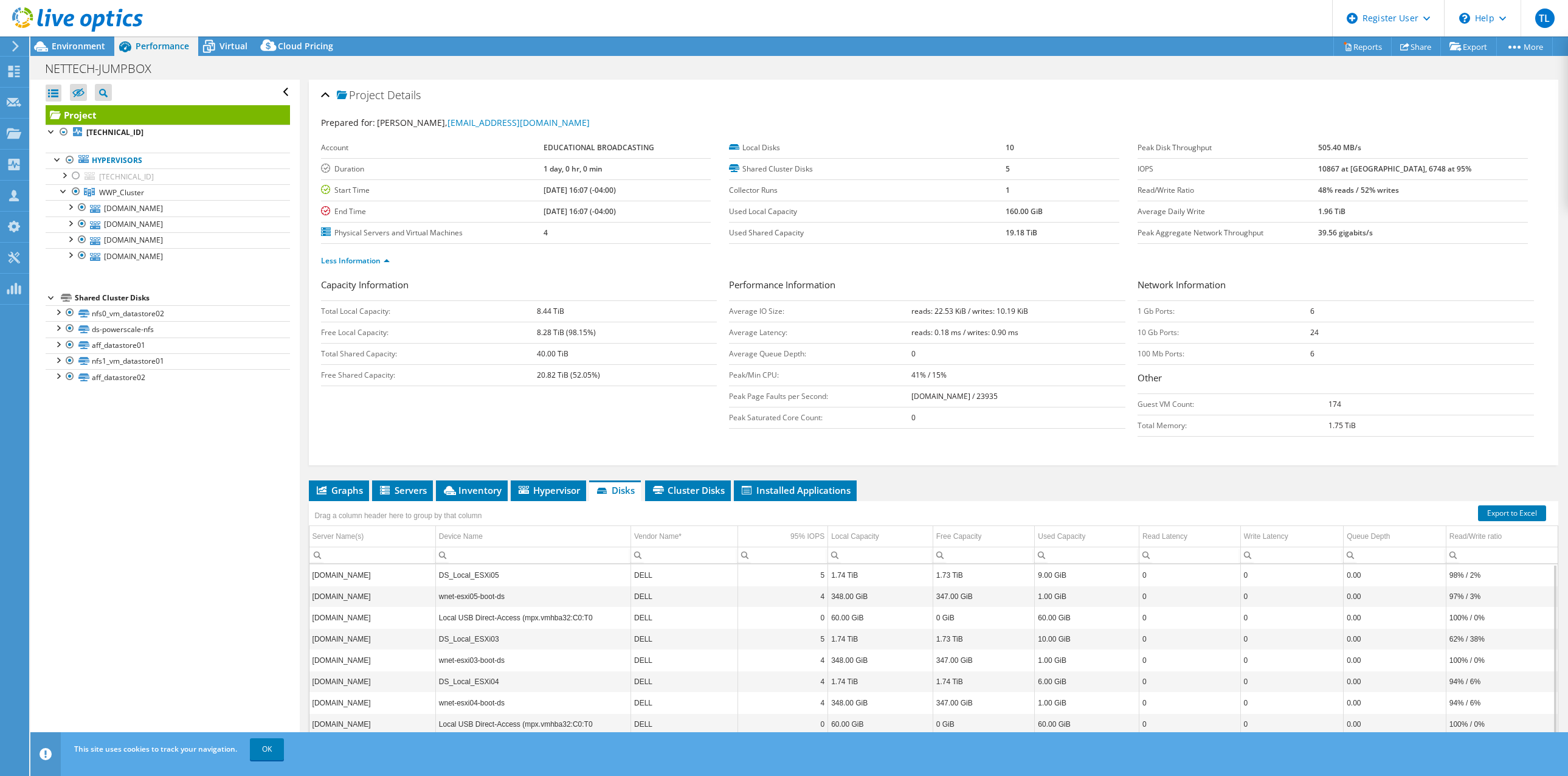
click at [85, 39] on div at bounding box center [71, 20] width 143 height 41
click at [481, 489] on span "Inventory" at bounding box center [472, 490] width 60 height 12
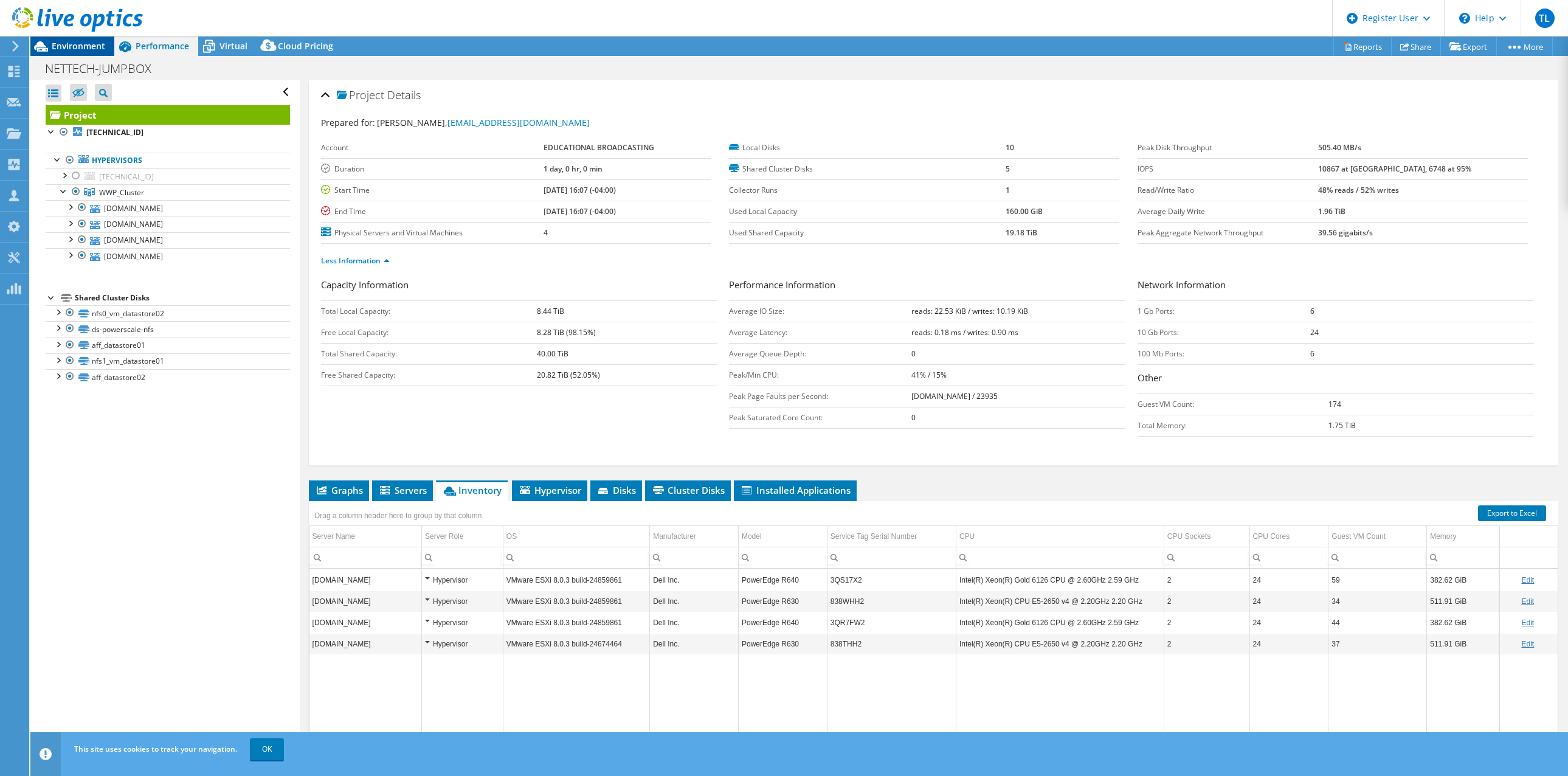
click at [99, 45] on span "Environment" at bounding box center [79, 46] width 54 height 12
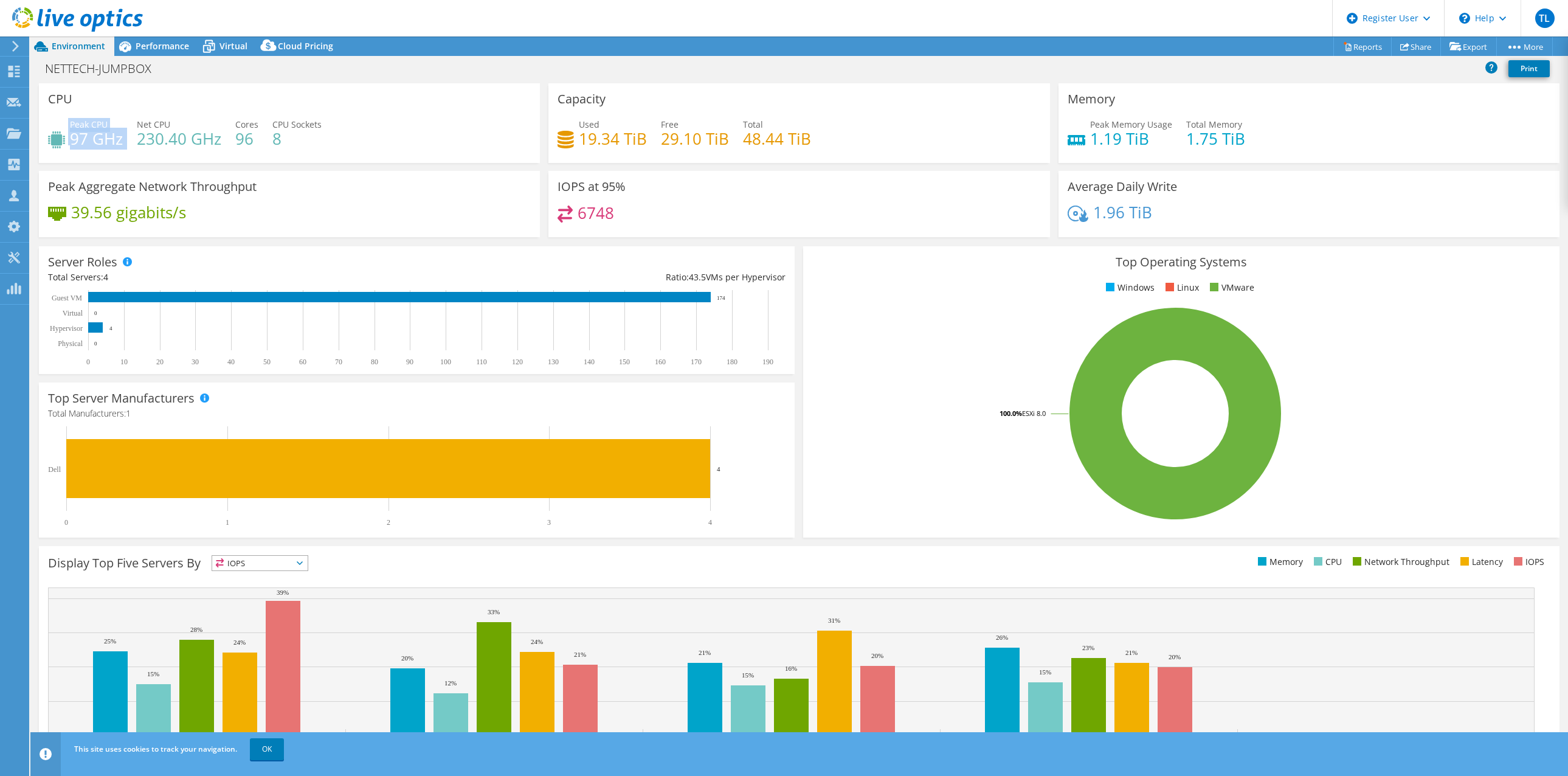
drag, startPoint x: 126, startPoint y: 137, endPoint x: 67, endPoint y: 137, distance: 59.0
click at [67, 137] on div "Peak CPU 97 GHz Net CPU 230.40 GHz Cores 96 CPU Sockets 8" at bounding box center [289, 137] width 483 height 40
drag, startPoint x: 1157, startPoint y: 137, endPoint x: 1087, endPoint y: 143, distance: 70.3
click at [1090, 143] on h4 "1.19 TiB" at bounding box center [1131, 138] width 82 height 13
drag, startPoint x: 620, startPoint y: 217, endPoint x: 575, endPoint y: 219, distance: 45.0
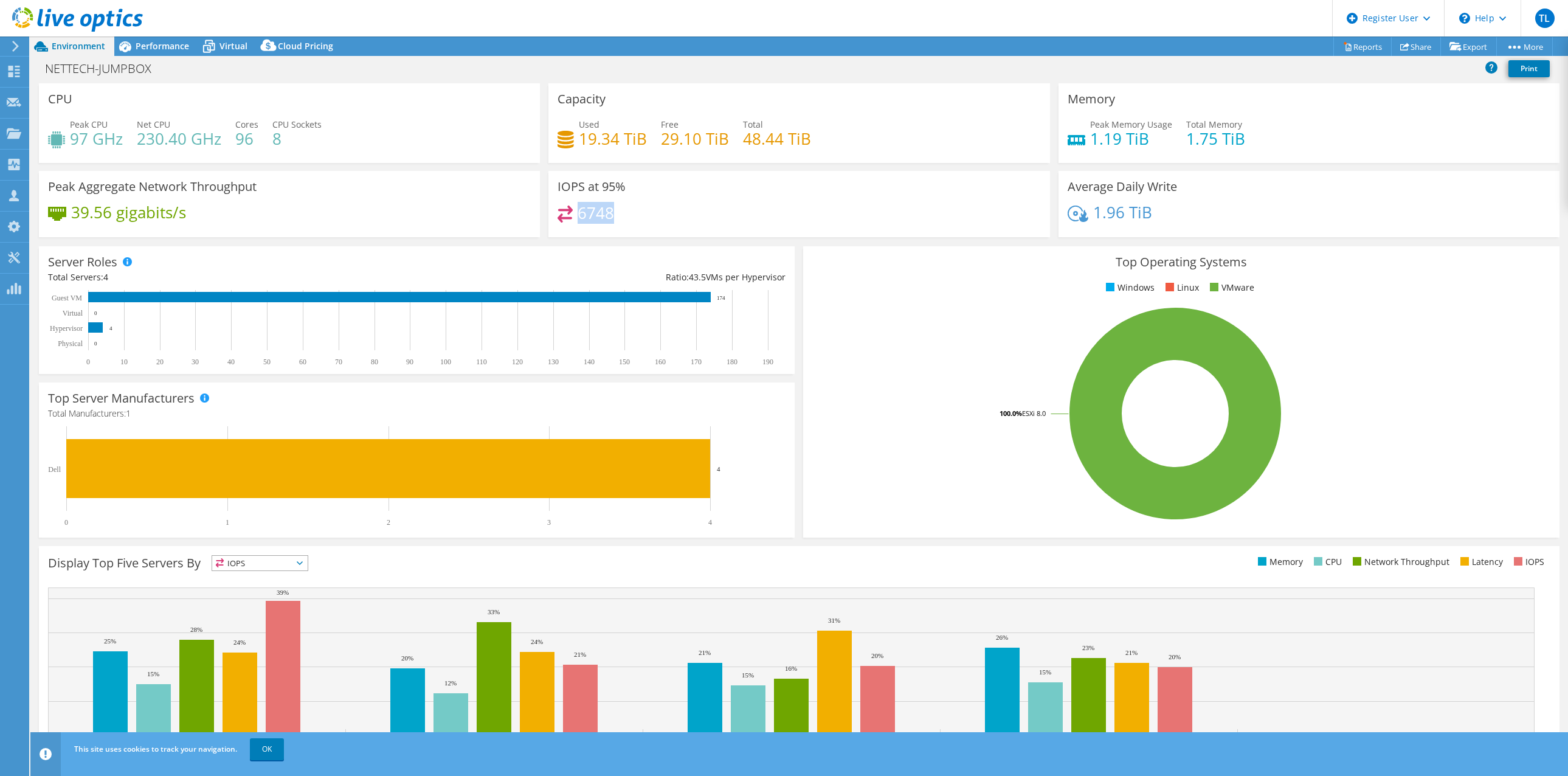
click at [575, 219] on div "6748" at bounding box center [799, 218] width 483 height 26
click at [178, 42] on span "Performance" at bounding box center [162, 46] width 54 height 12
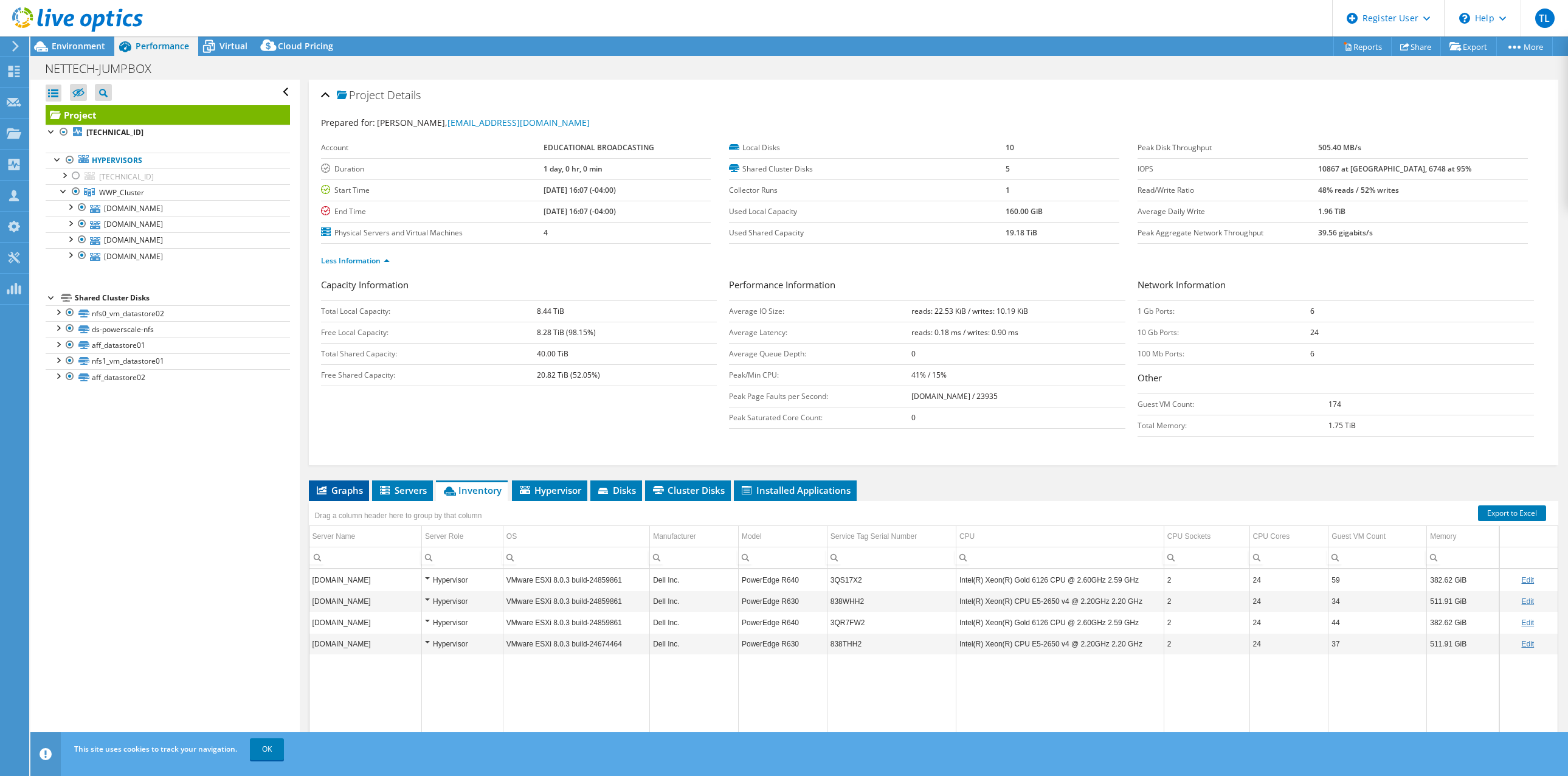
click at [347, 488] on span "Graphs" at bounding box center [339, 490] width 48 height 12
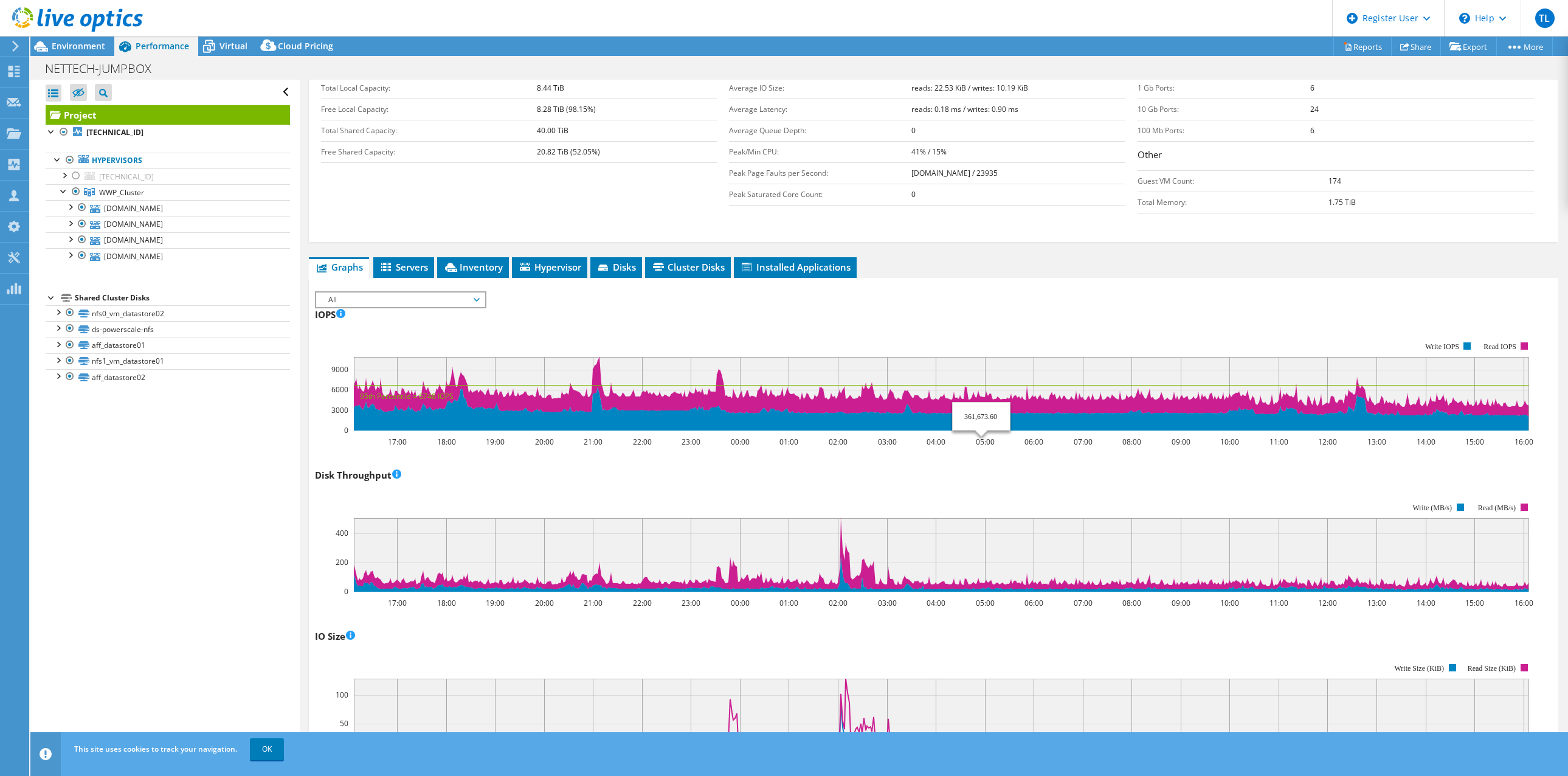
scroll to position [142, 0]
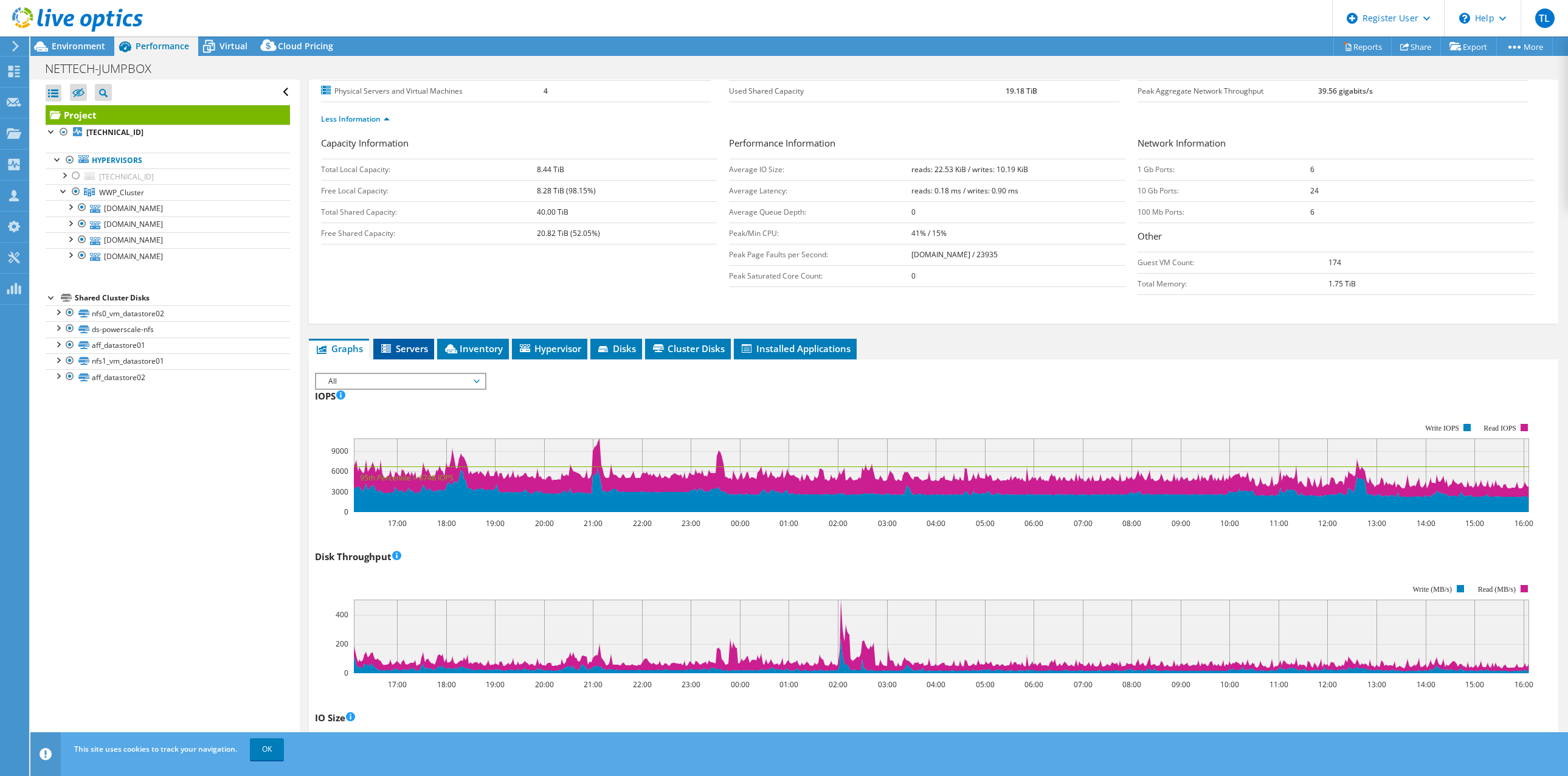
click at [414, 345] on span "Servers" at bounding box center [404, 348] width 49 height 12
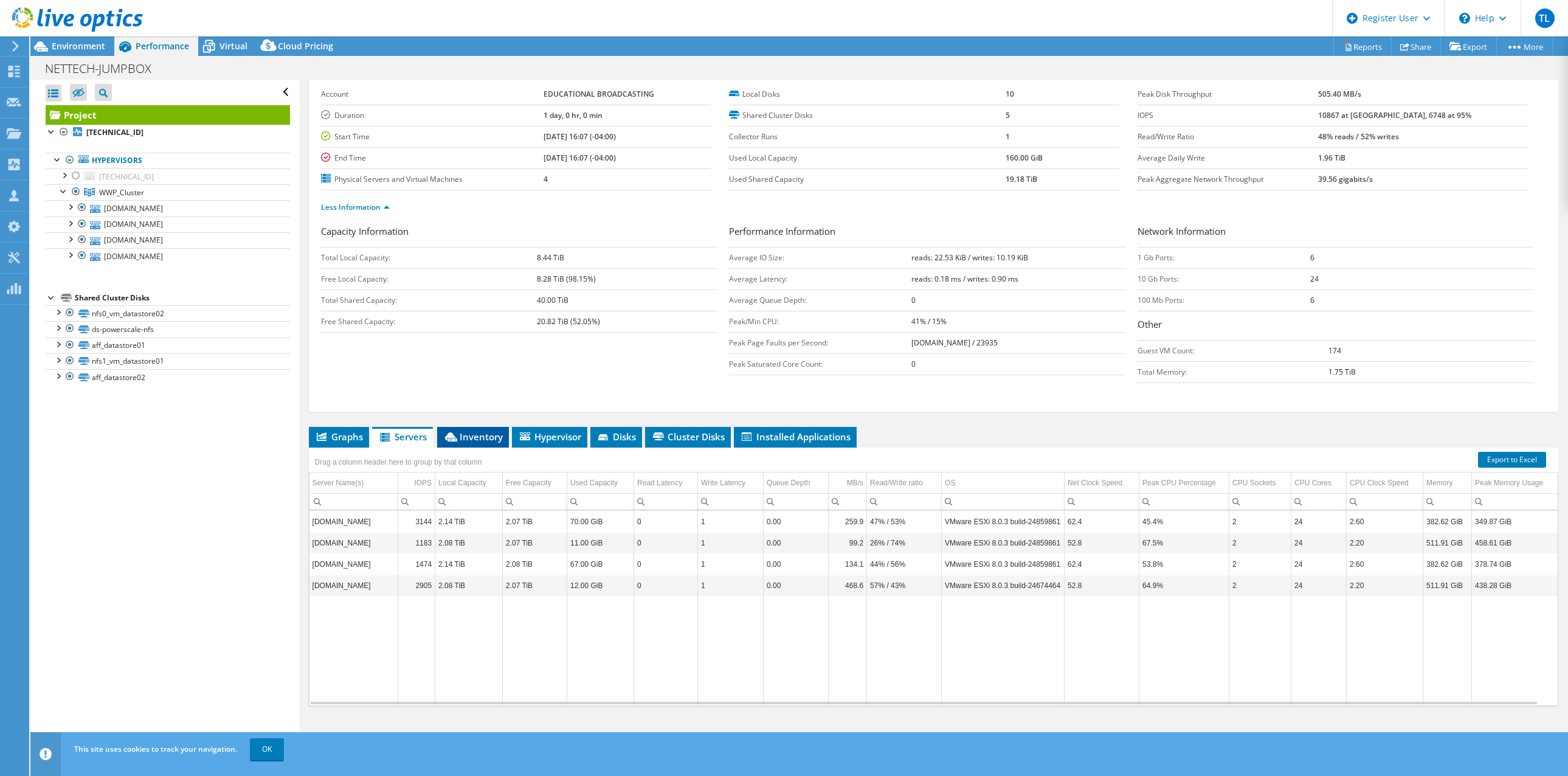
click at [487, 436] on span "Inventory" at bounding box center [473, 437] width 60 height 12
